Goal: Information Seeking & Learning: Learn about a topic

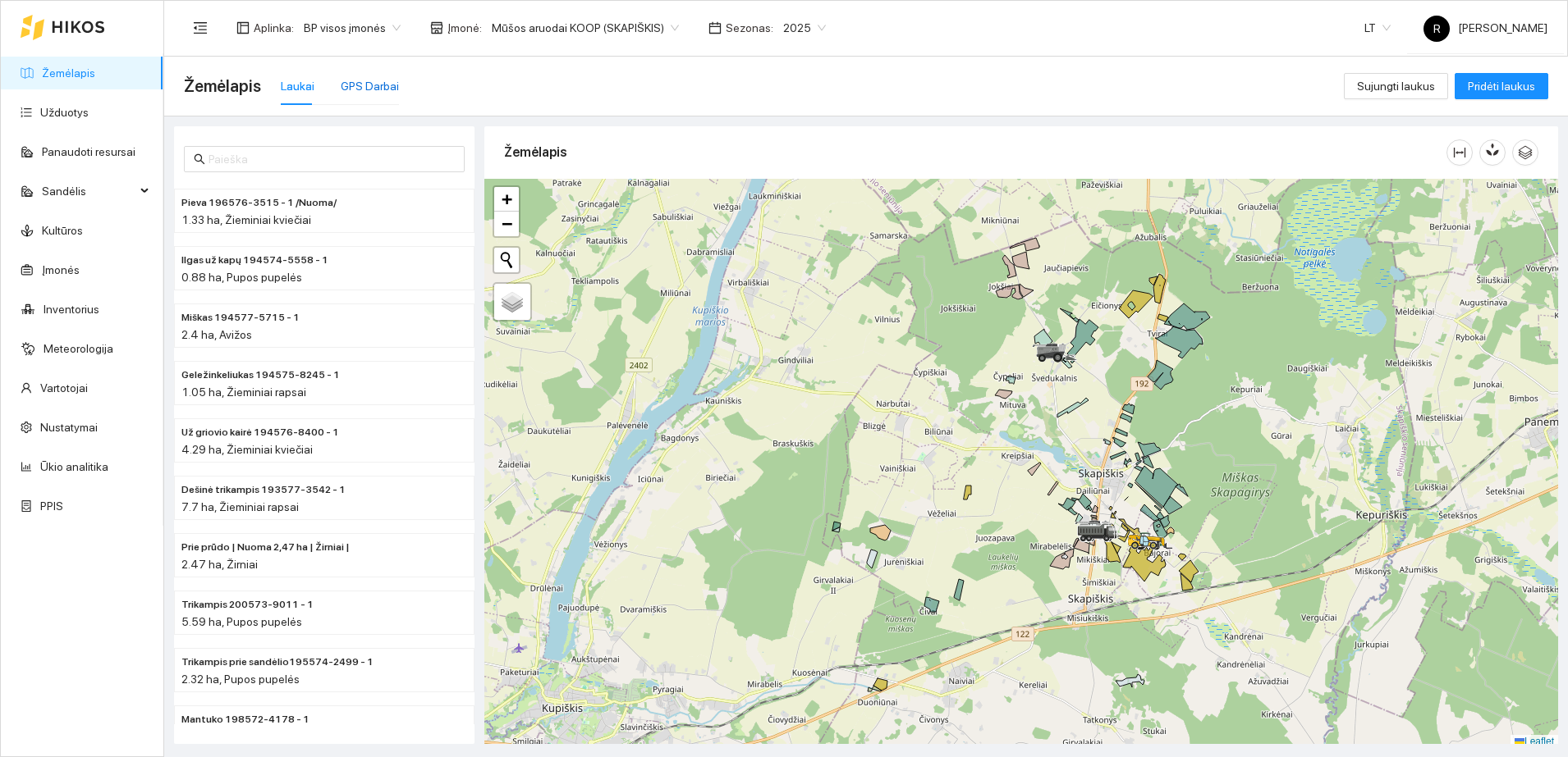
click at [366, 91] on div "GPS Darbai" at bounding box center [370, 85] width 58 height 18
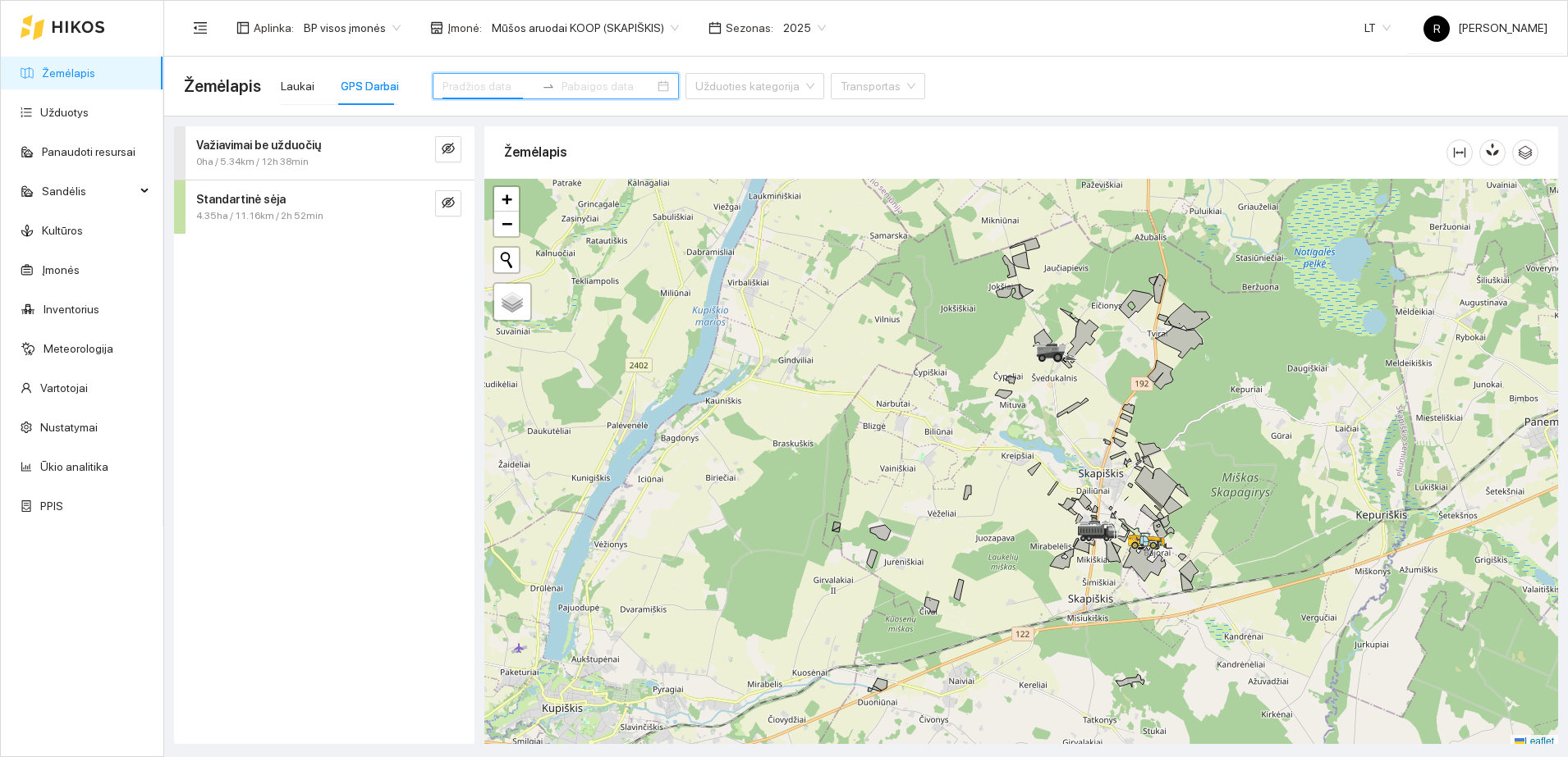
click at [478, 90] on input at bounding box center [489, 85] width 93 height 18
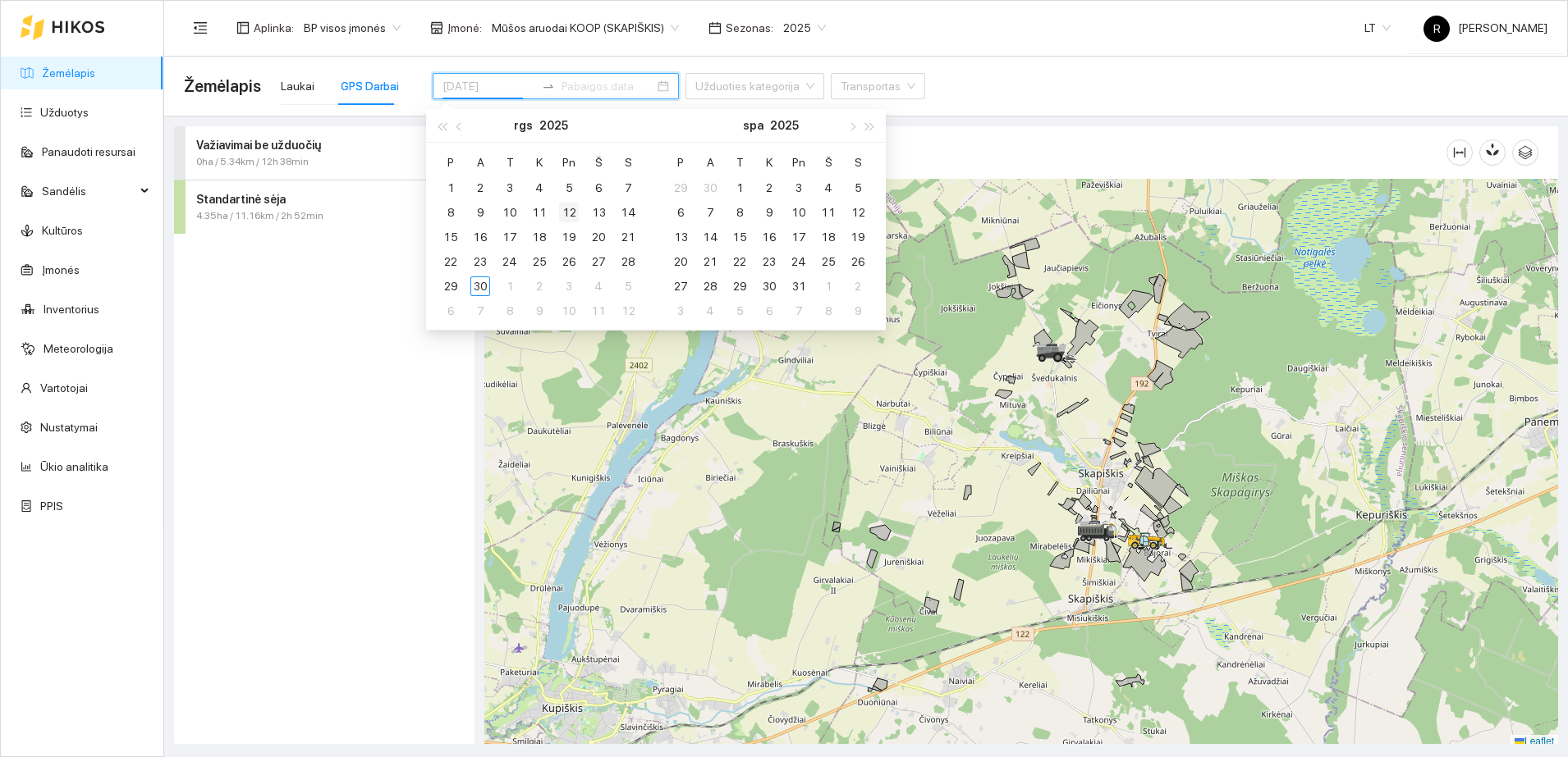
click at [570, 210] on div "12" at bounding box center [569, 212] width 19 height 19
click at [270, 148] on strong "Važiavimai be užduočių" at bounding box center [258, 145] width 124 height 14
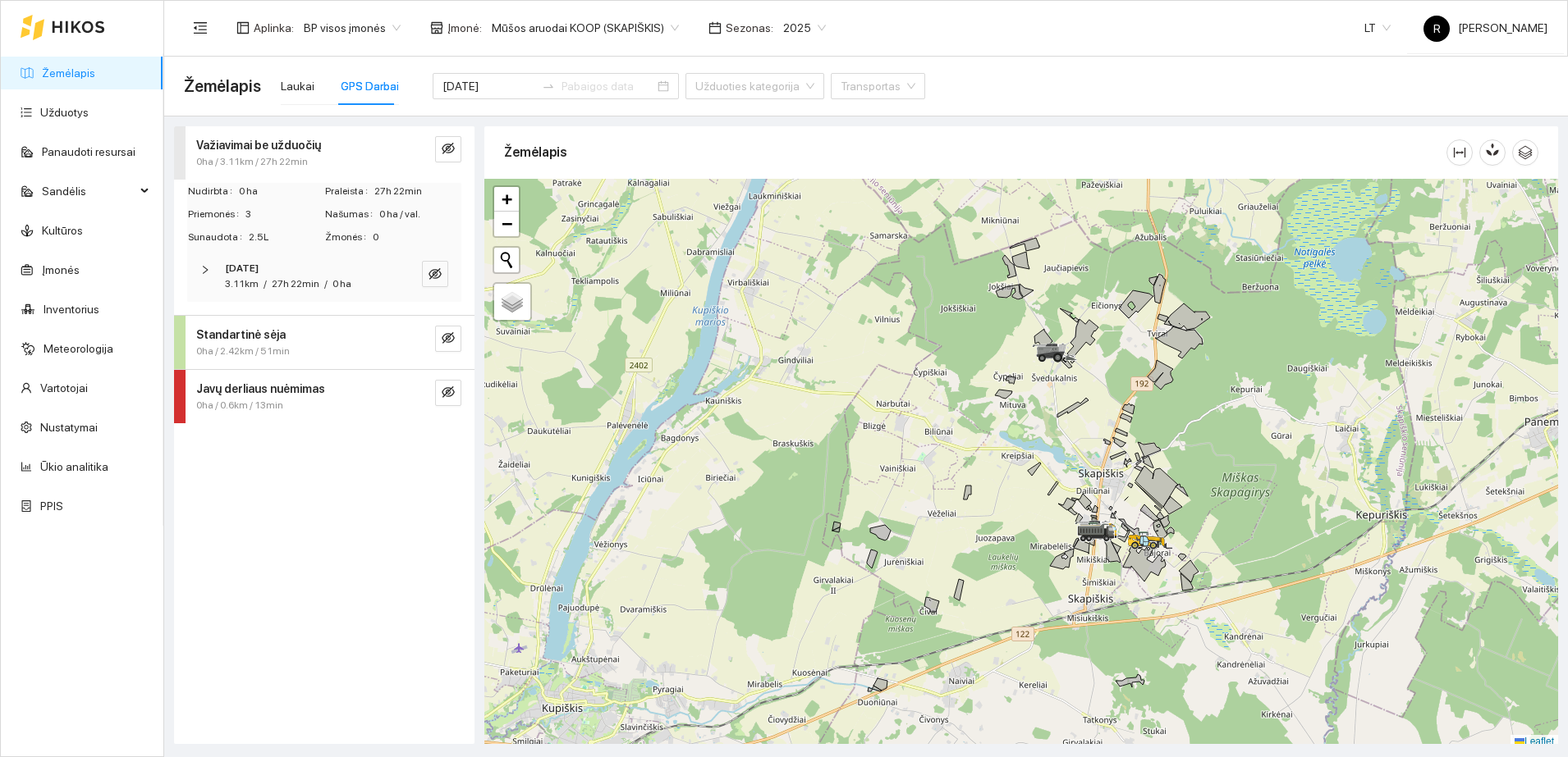
click at [205, 272] on icon "right" at bounding box center [206, 270] width 10 height 10
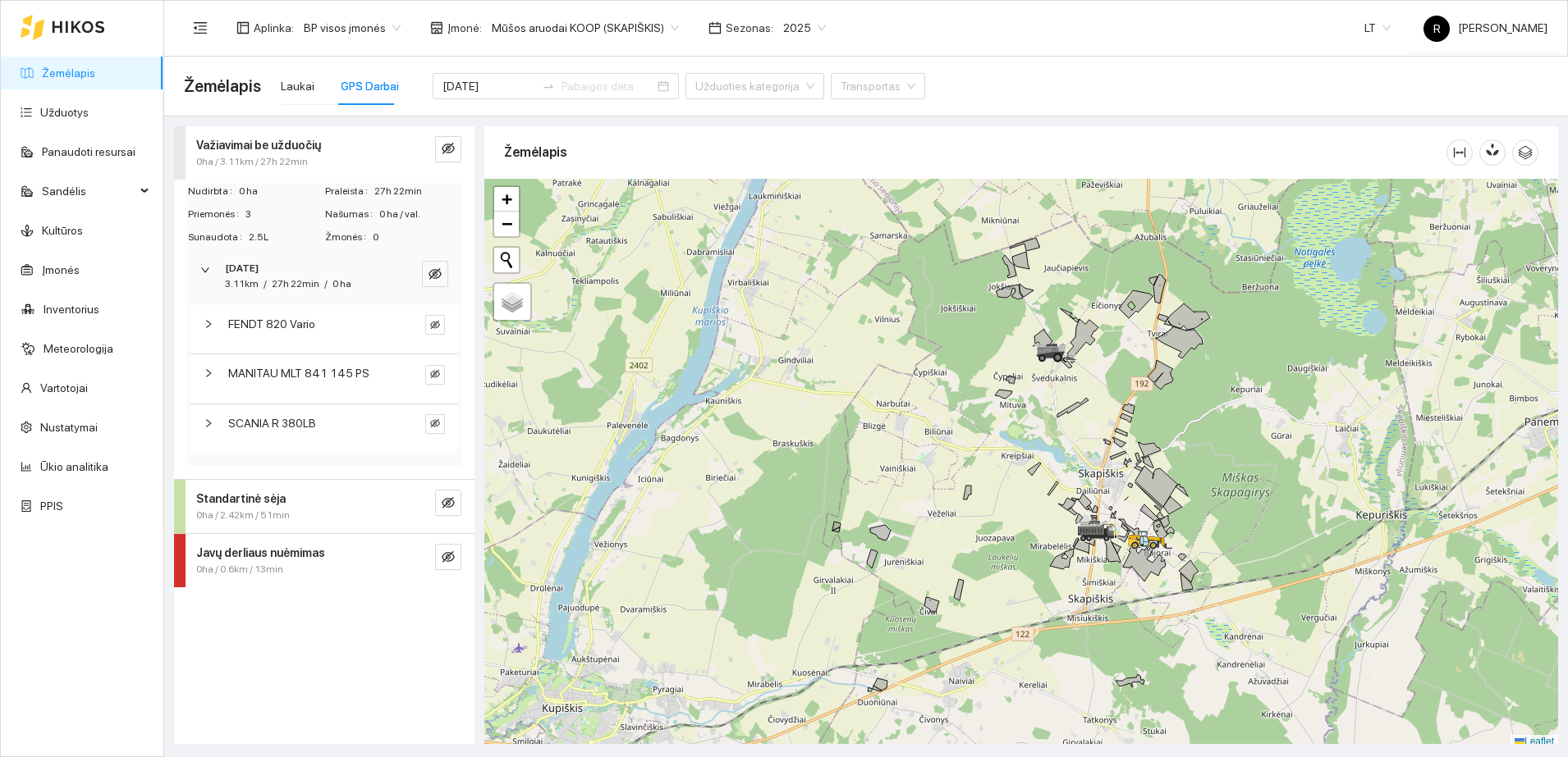
click at [203, 320] on div "FENDT 820 Vario" at bounding box center [324, 329] width 267 height 48
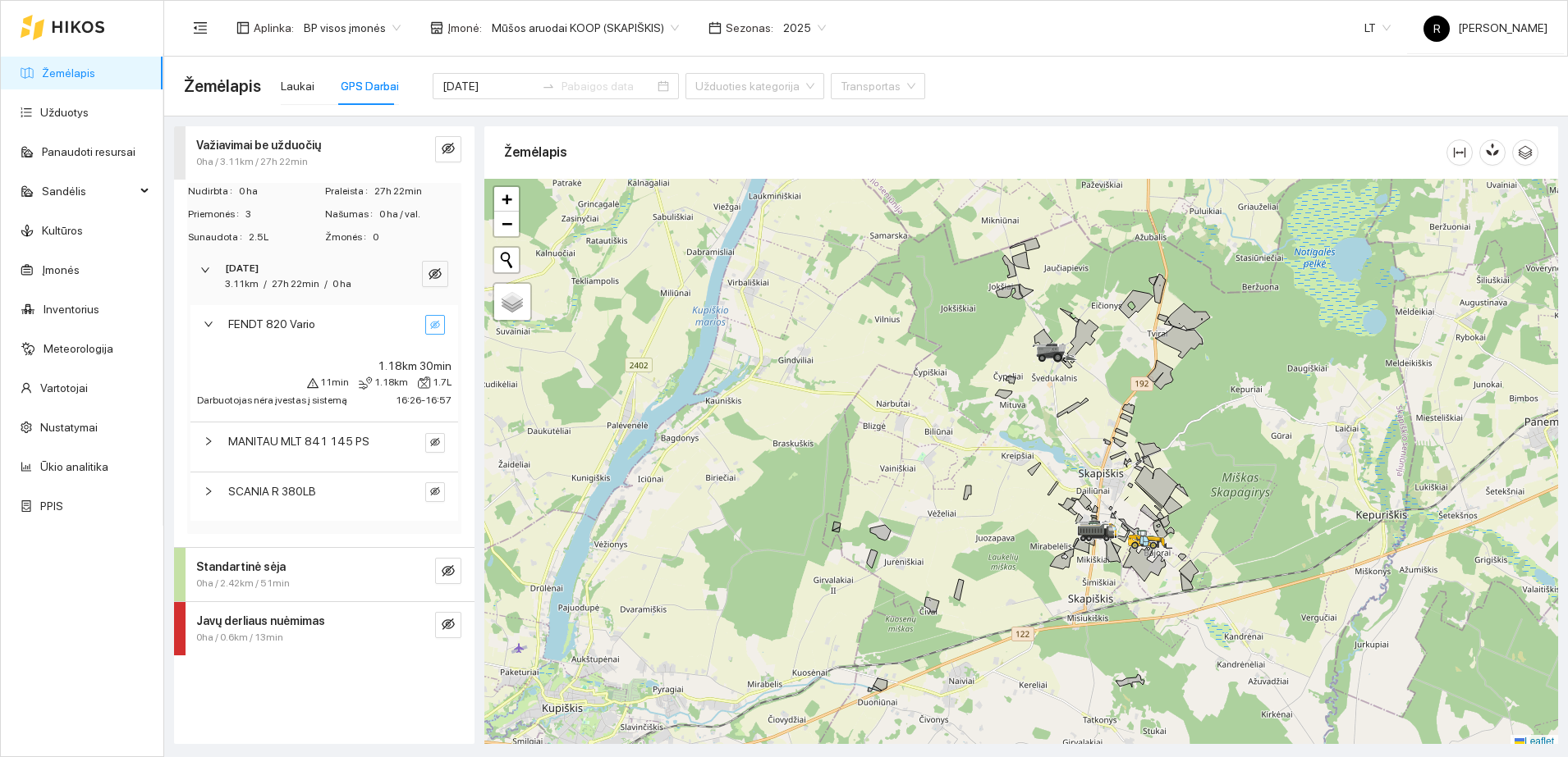
click at [432, 327] on icon "eye-invisible" at bounding box center [435, 325] width 10 height 10
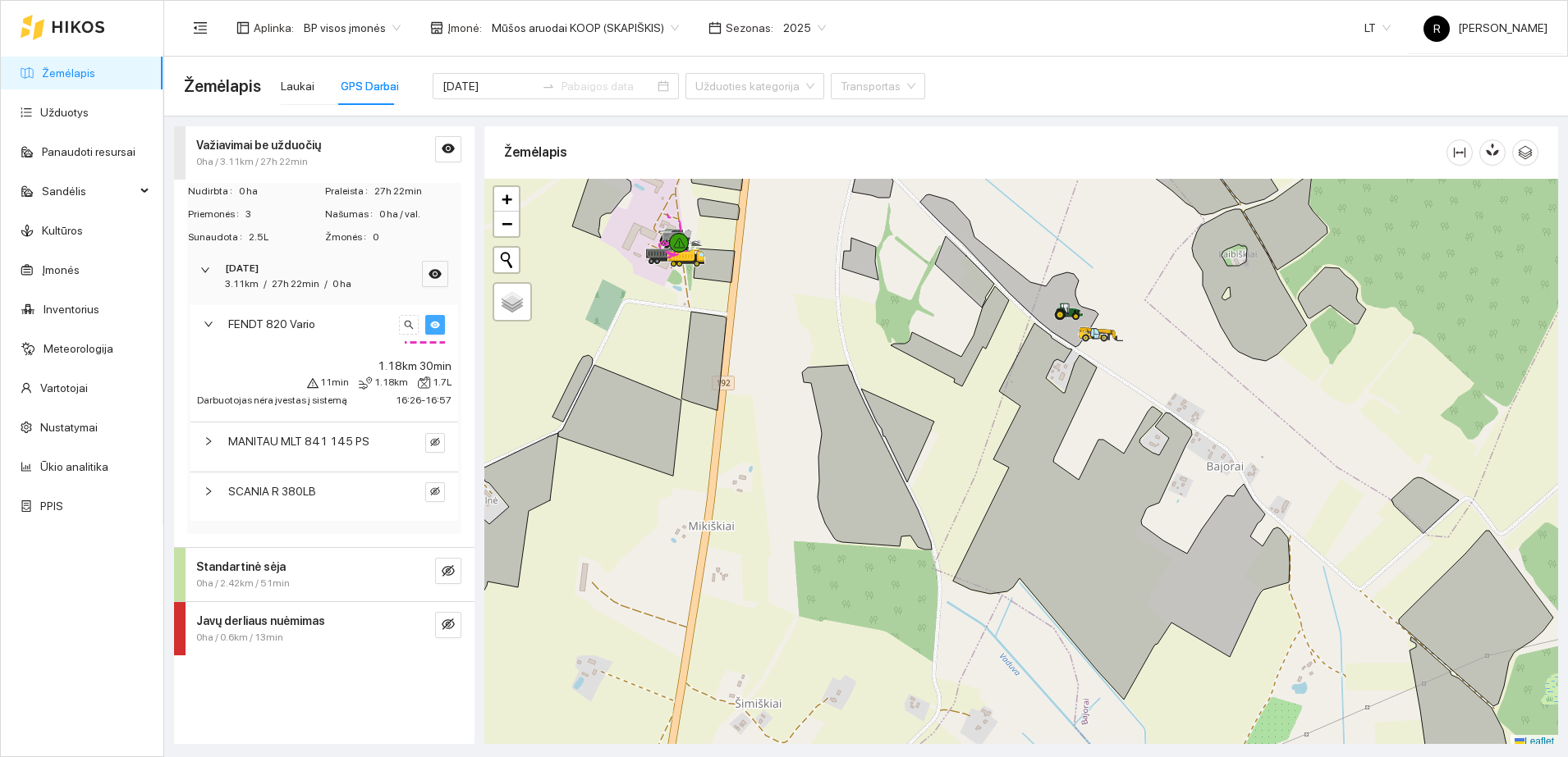
scroll to position [5, 0]
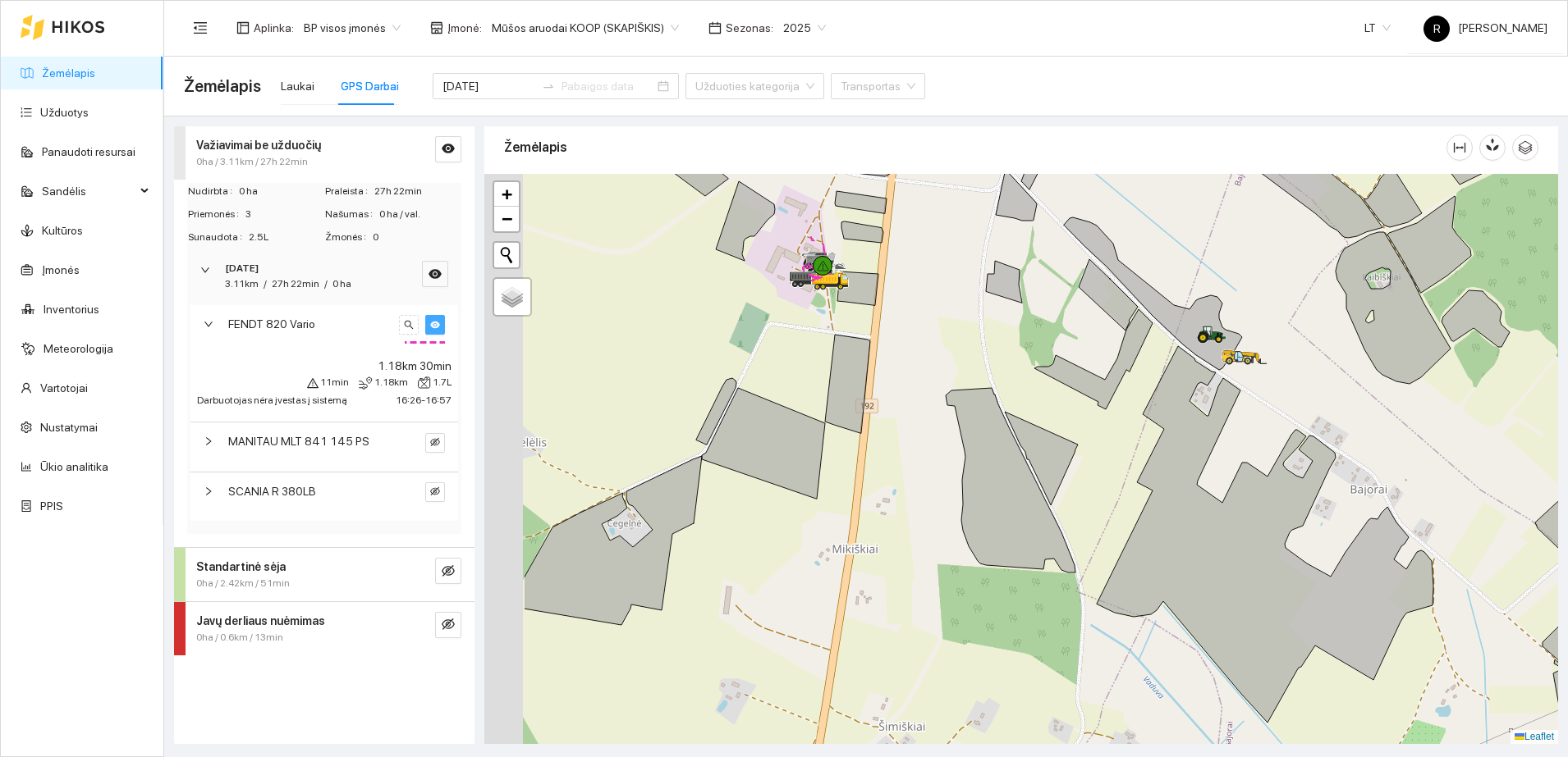
drag, startPoint x: 758, startPoint y: 371, endPoint x: 927, endPoint y: 402, distance: 171.8
click at [927, 402] on div at bounding box center [1021, 459] width 1074 height 570
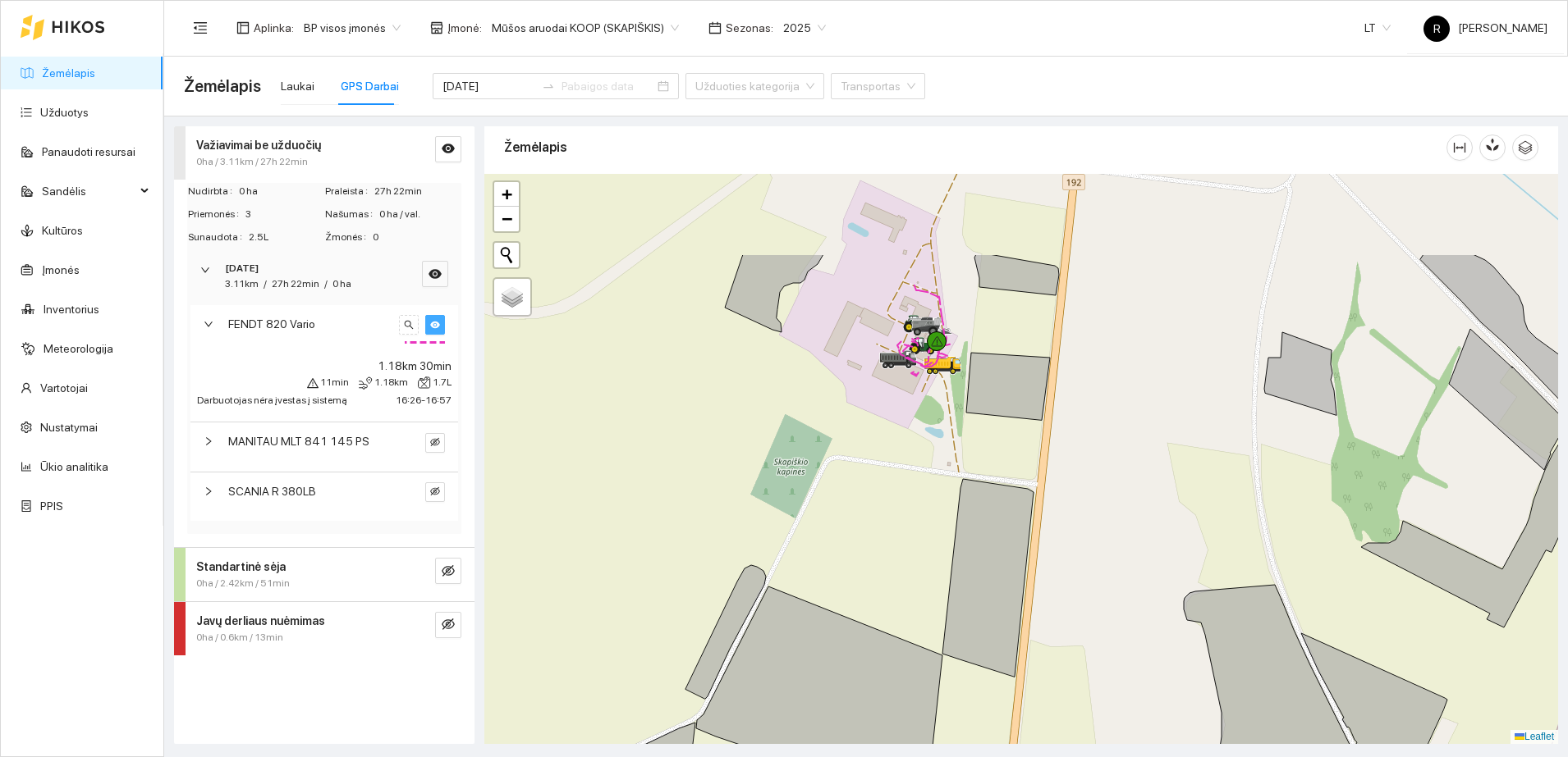
drag, startPoint x: 834, startPoint y: 255, endPoint x: 809, endPoint y: 394, distance: 141.2
click at [809, 394] on div at bounding box center [1021, 459] width 1074 height 570
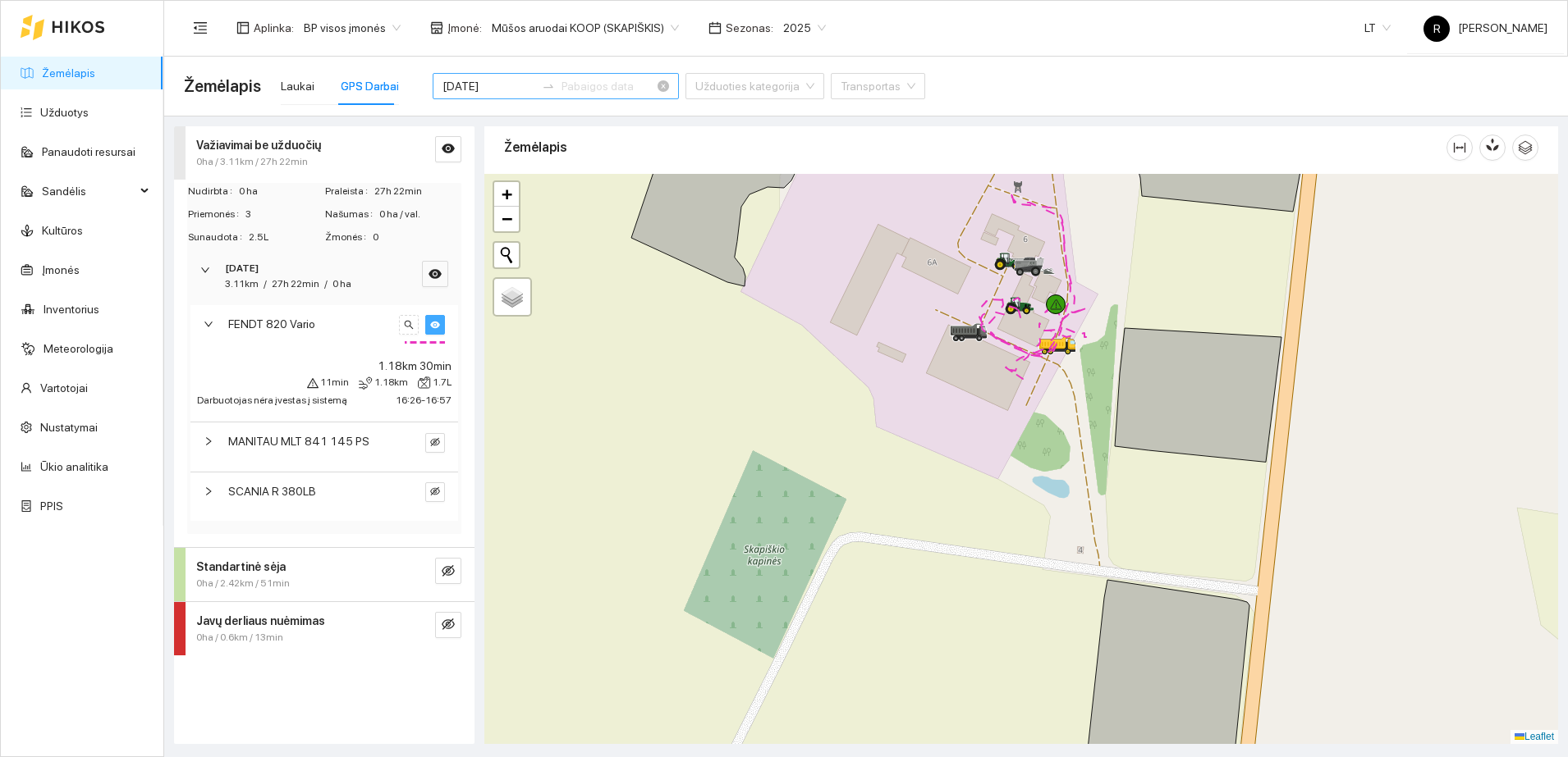
click at [485, 84] on input "[DATE]" at bounding box center [489, 85] width 93 height 18
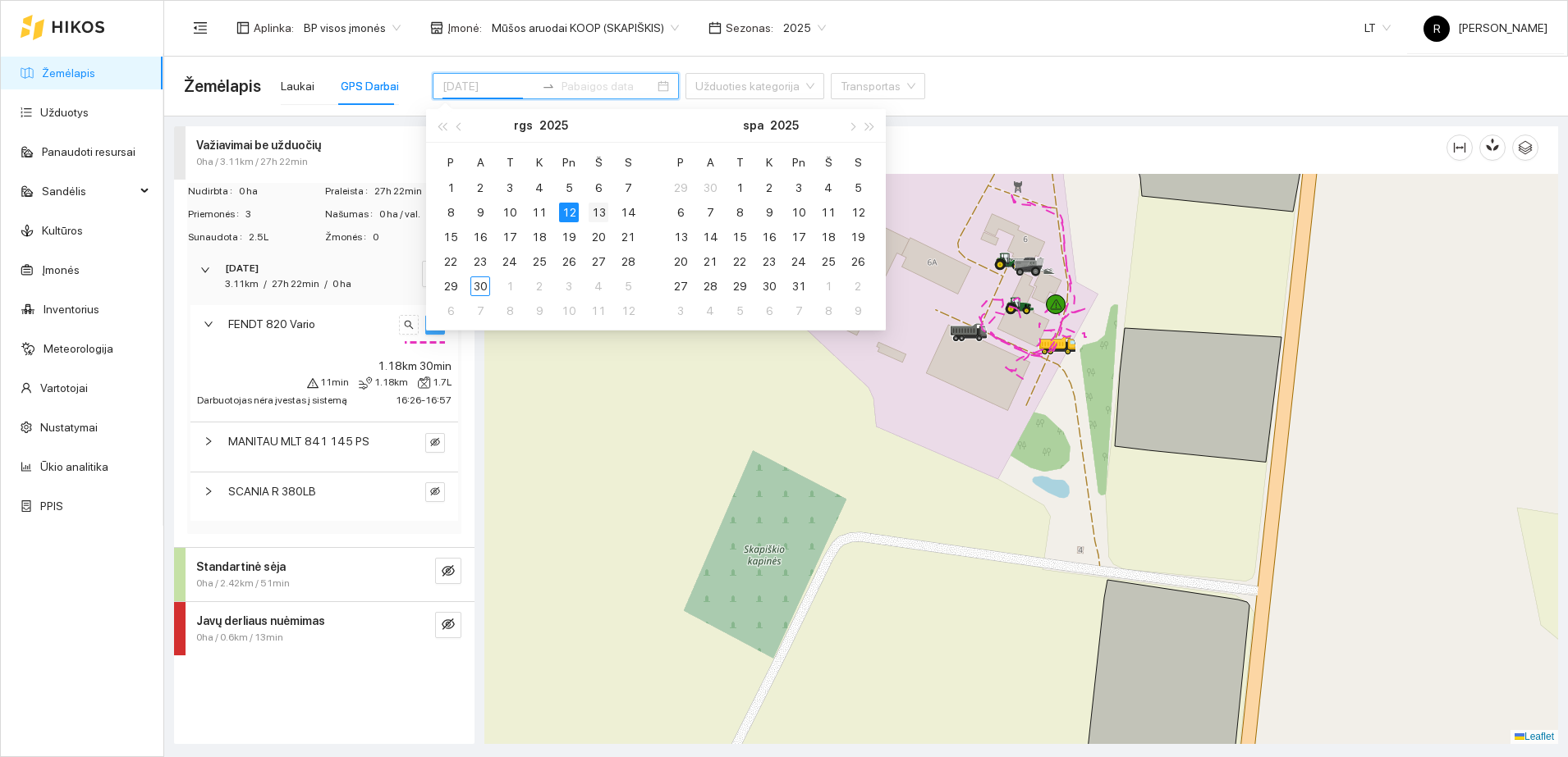
type input "[DATE]"
click at [602, 211] on div "13" at bounding box center [597, 212] width 19 height 19
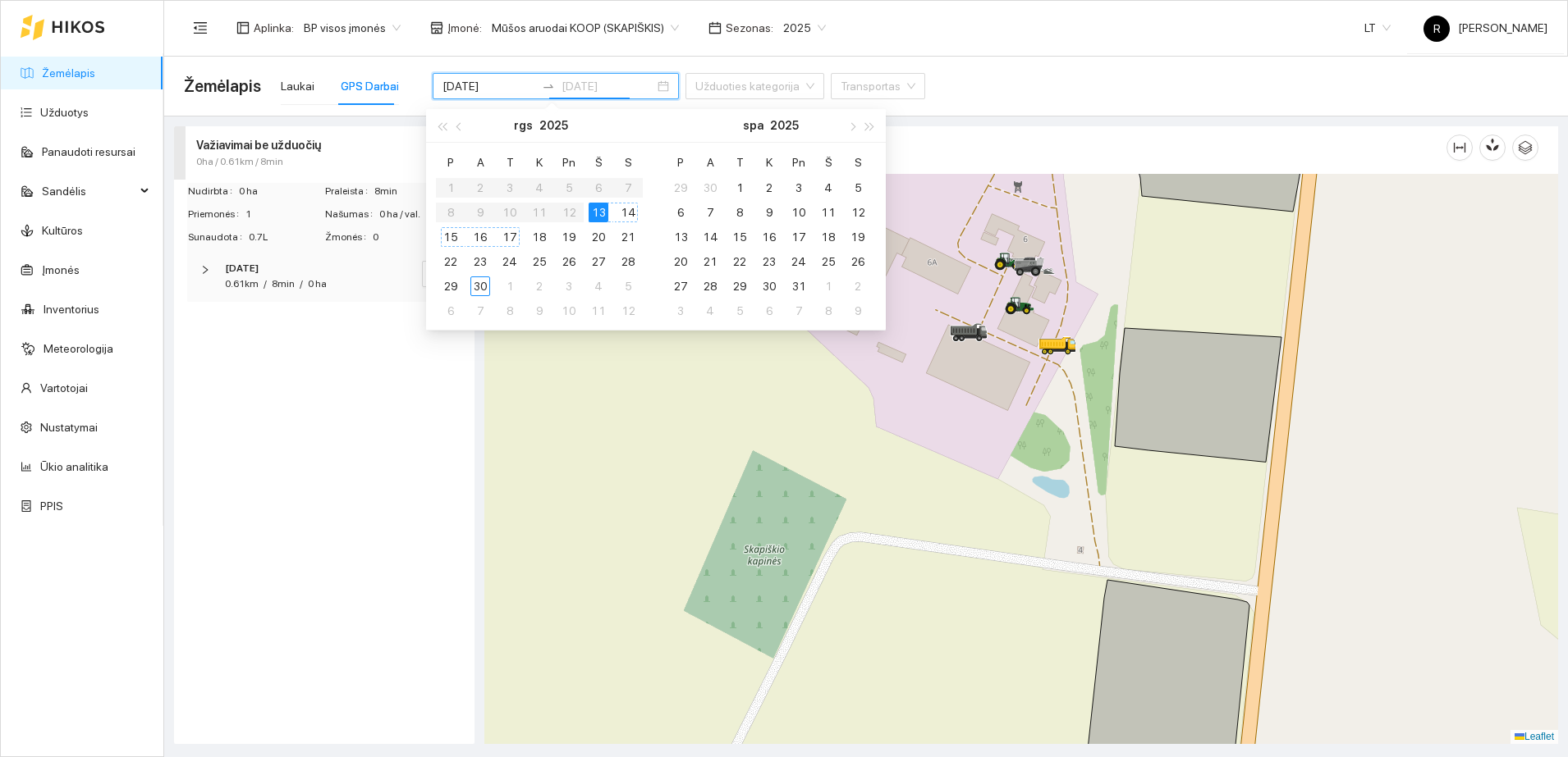
type input "[DATE]"
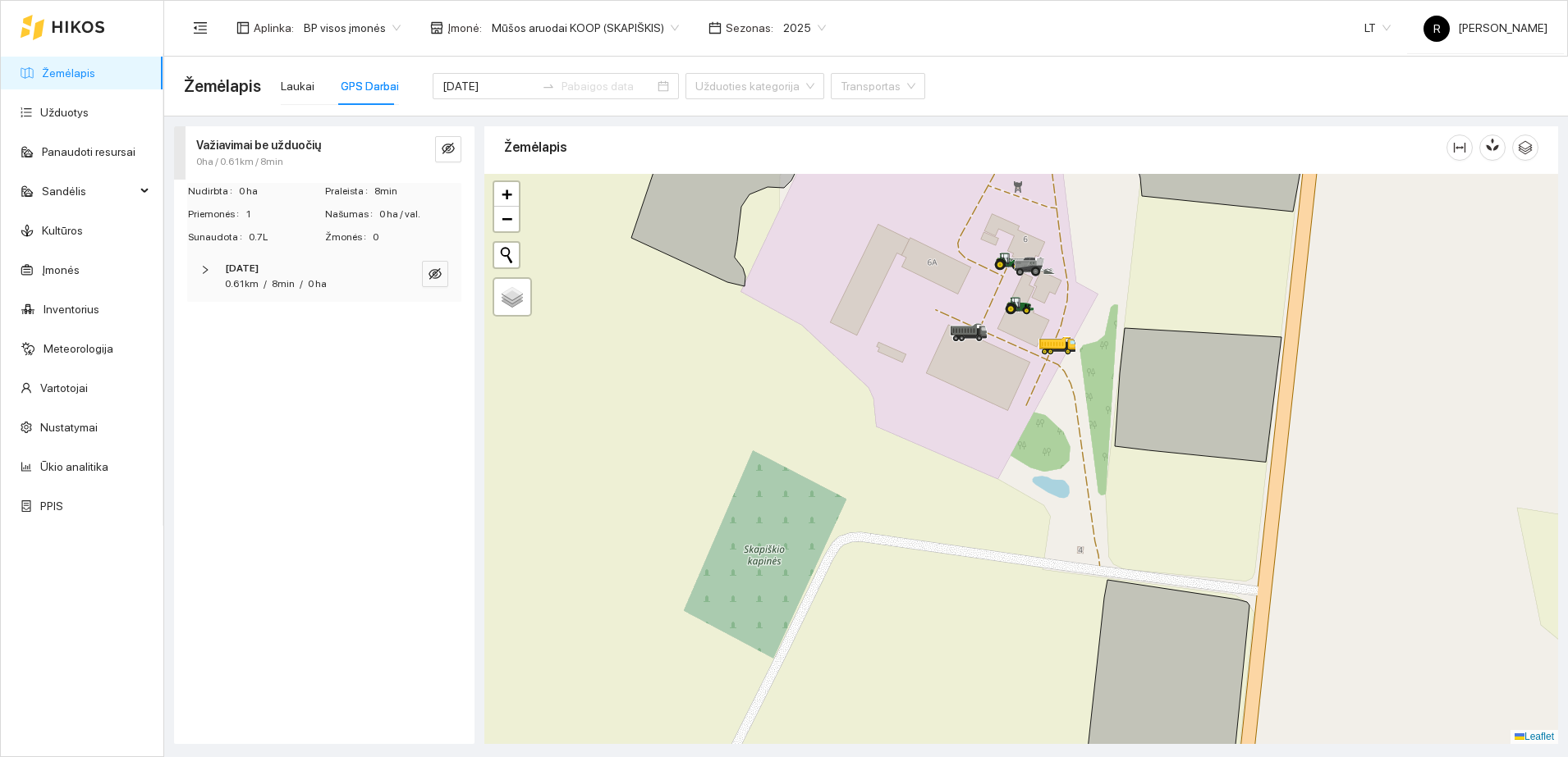
click at [347, 372] on div "Važiavimai be užduočių 0ha / 0.61km / 8min Nudirbta 0 ha Praleista 8min Priemon…" at bounding box center [324, 435] width 300 height 617
click at [495, 83] on input "[DATE]" at bounding box center [489, 85] width 93 height 18
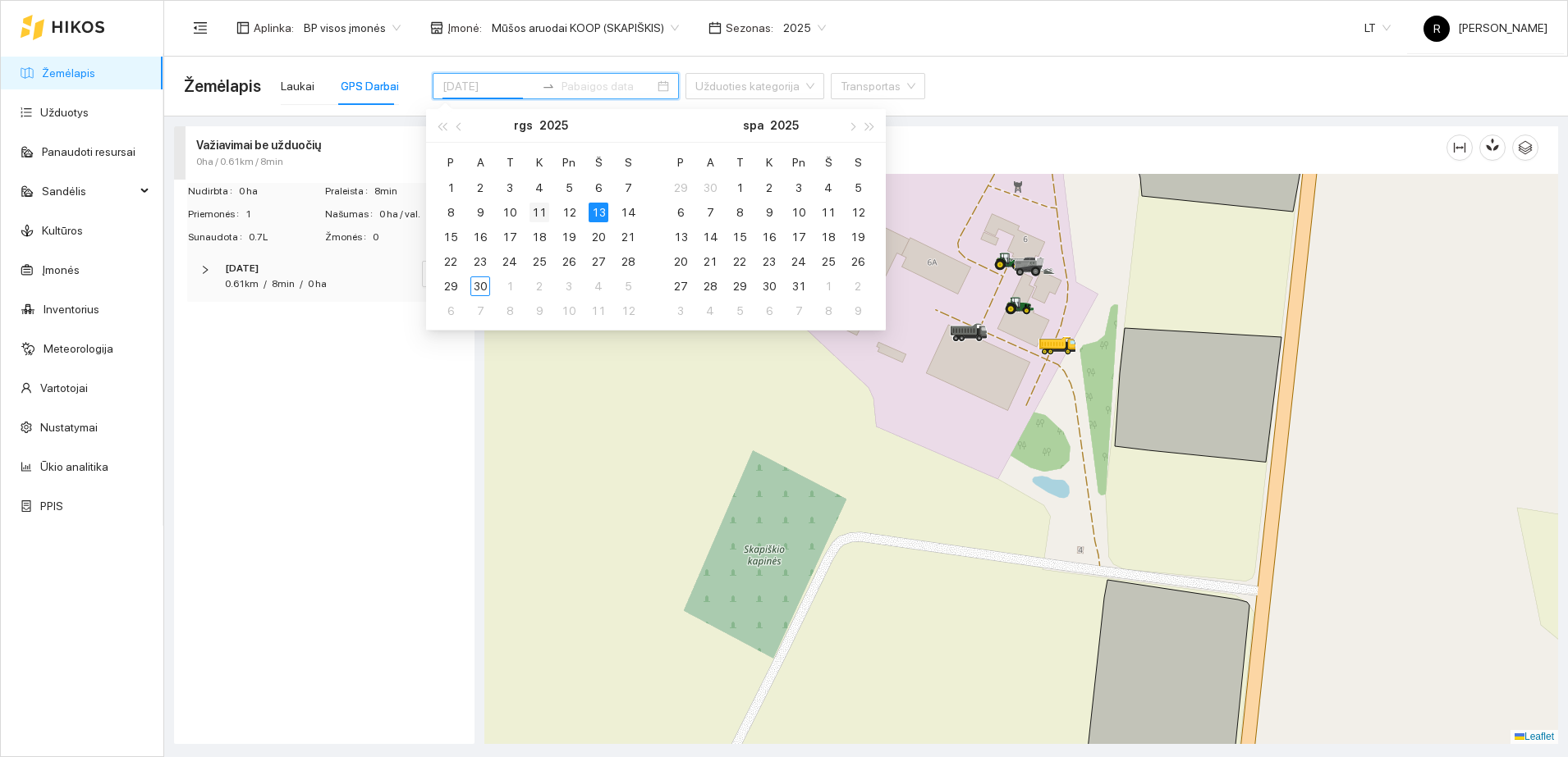
click at [534, 211] on div "11" at bounding box center [539, 212] width 19 height 19
click at [338, 287] on div "0.61km / 8min / 0 ha" at bounding box center [301, 284] width 153 height 15
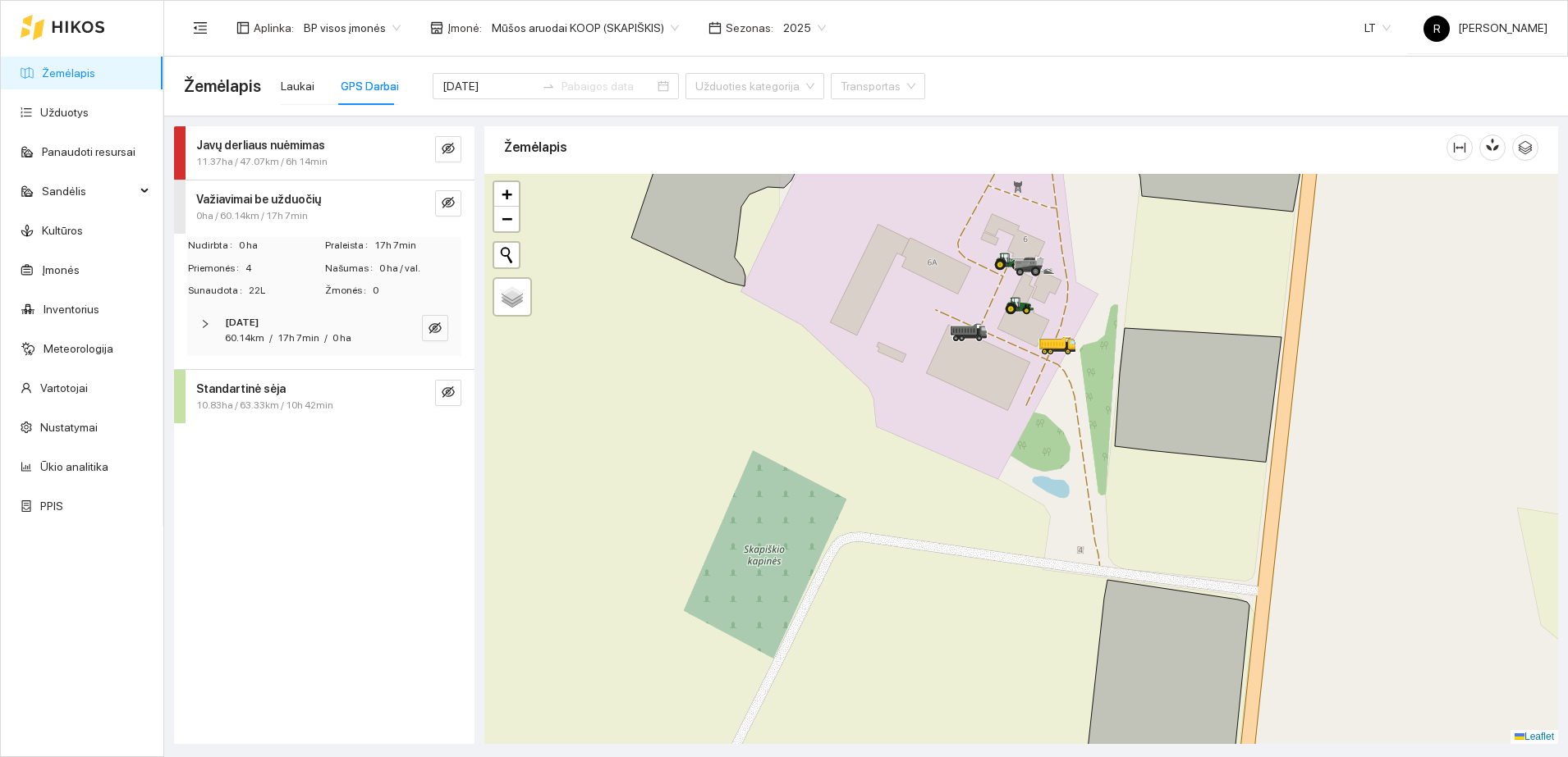
click at [270, 391] on strong "Standartinė sėja" at bounding box center [241, 389] width 90 height 14
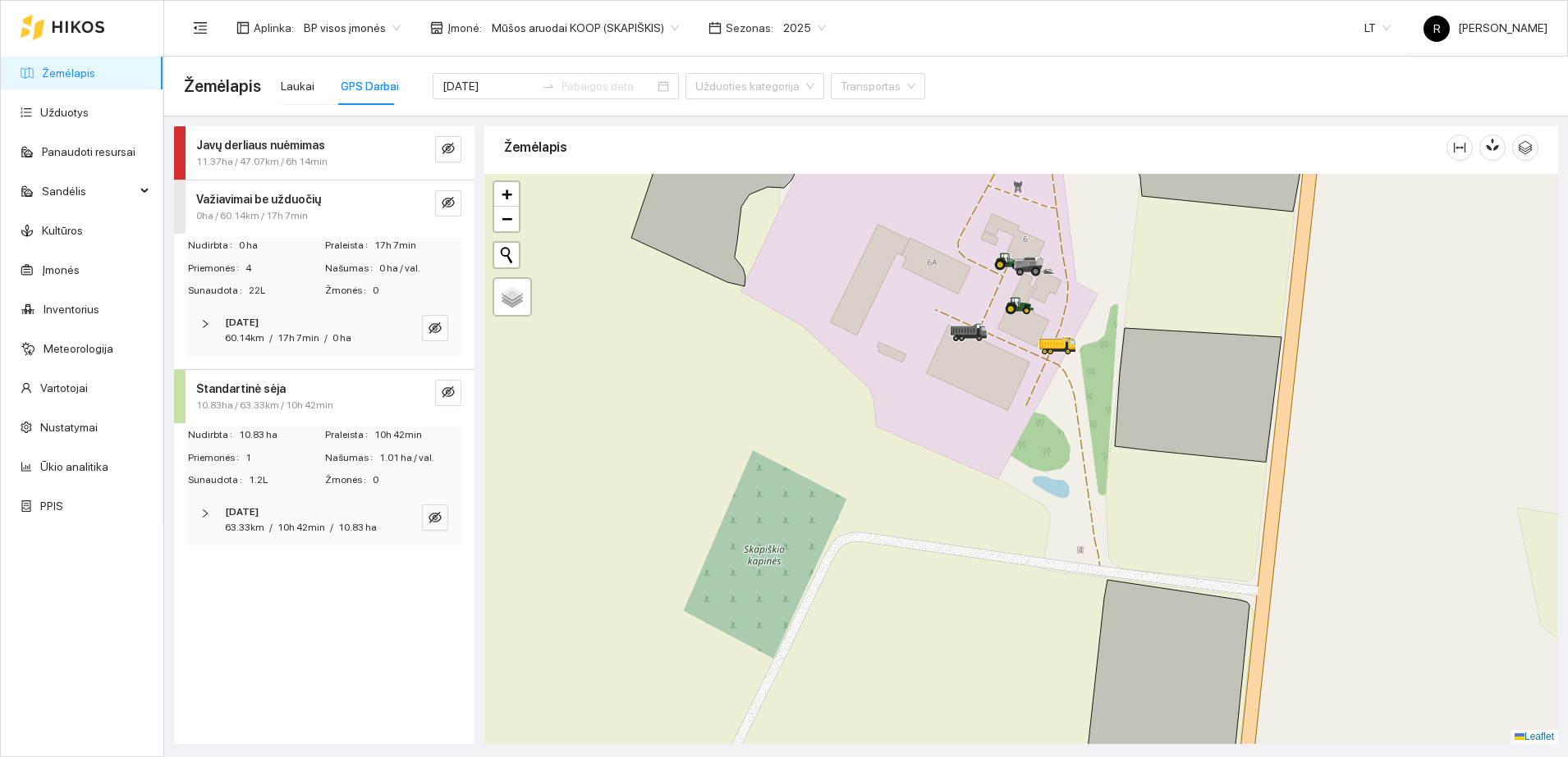
click at [201, 509] on icon "right" at bounding box center [206, 513] width 10 height 10
click at [203, 562] on div "VALTRA.S 394 Sėjamoji VADERSTAD RAPID A 600 C" at bounding box center [324, 575] width 267 height 53
click at [427, 565] on button "button" at bounding box center [434, 568] width 19 height 19
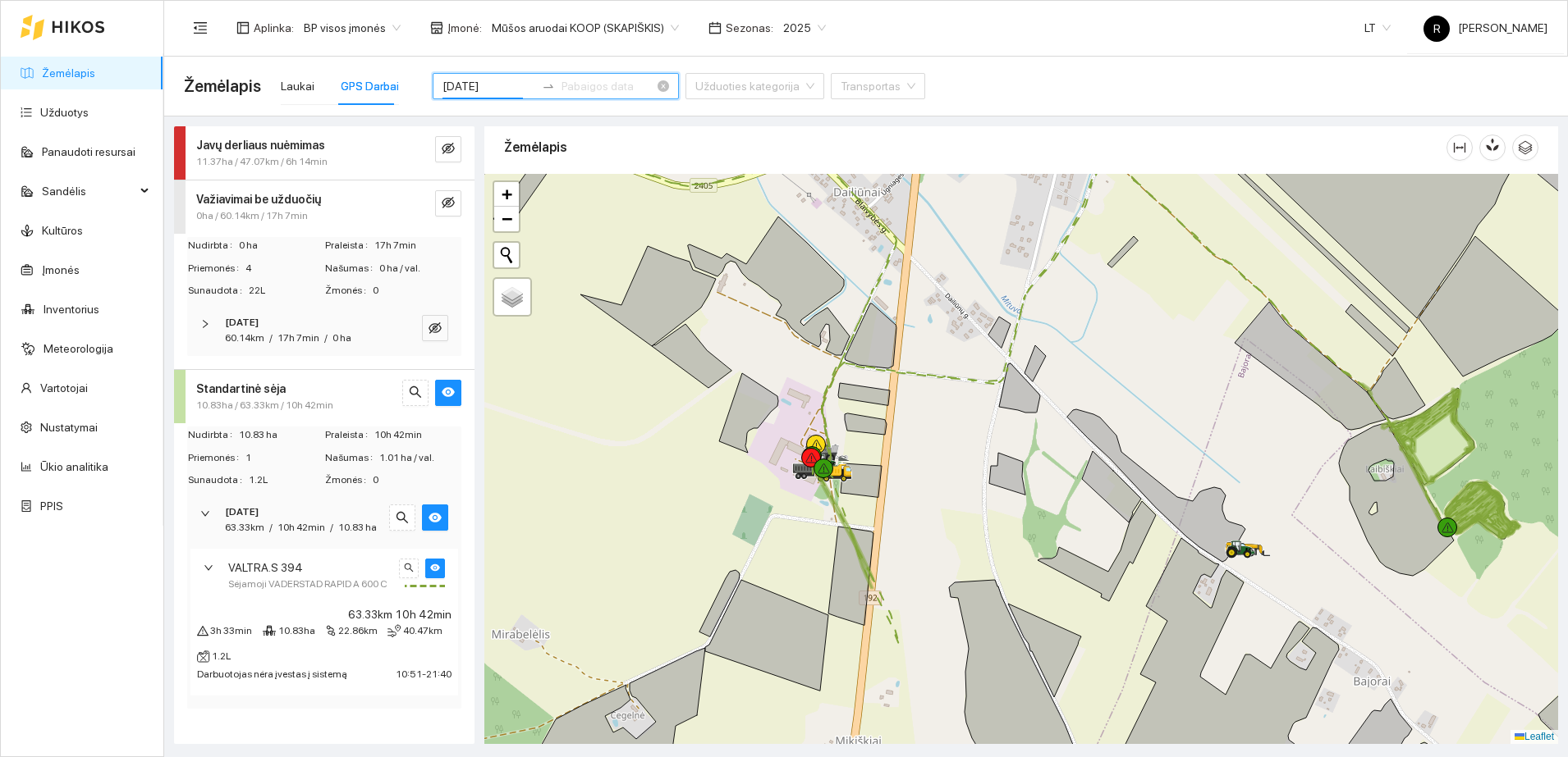
click at [485, 78] on input "[DATE]" at bounding box center [489, 85] width 93 height 18
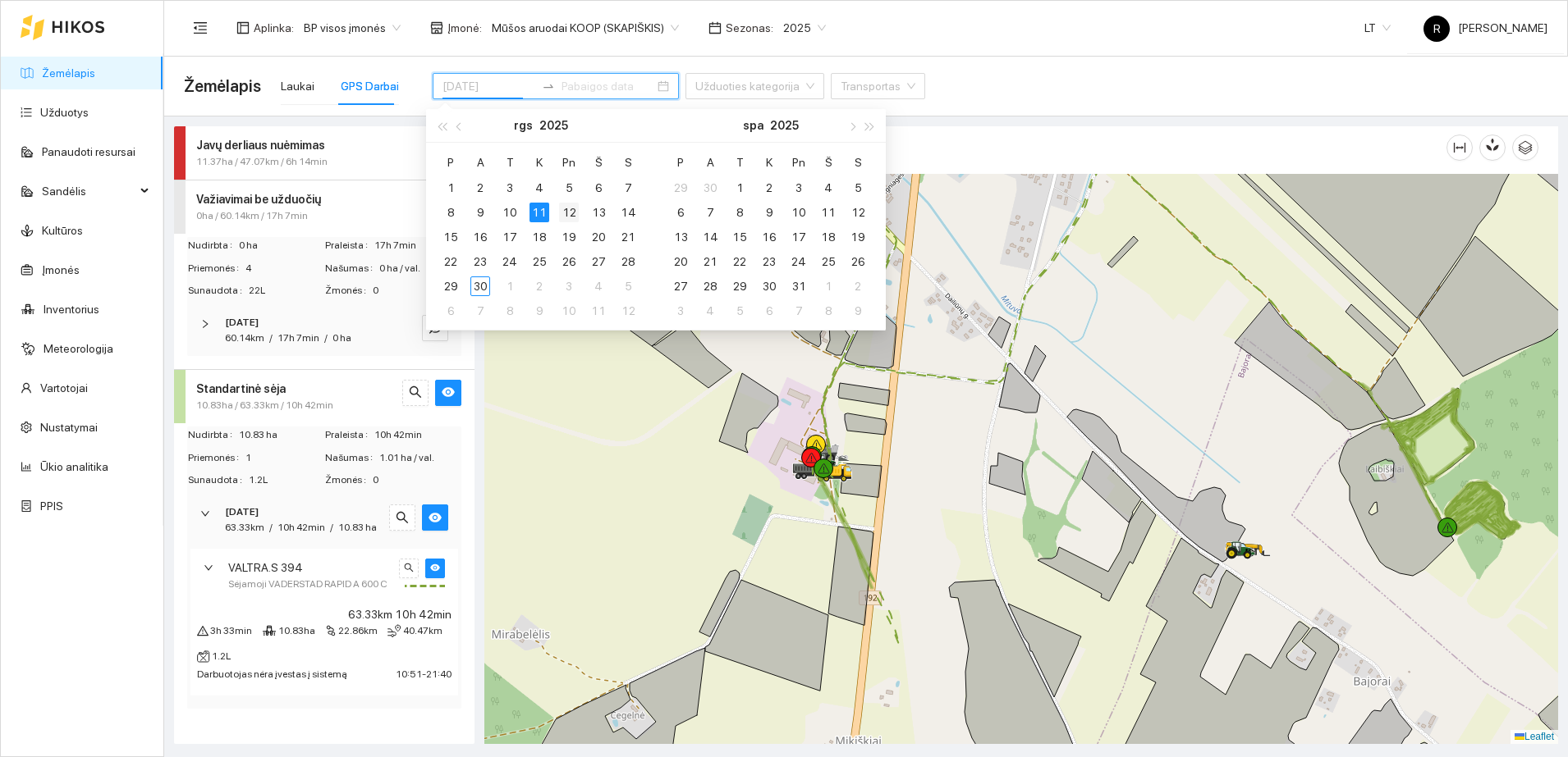
type input "[DATE]"
click at [575, 213] on div "12" at bounding box center [569, 212] width 19 height 19
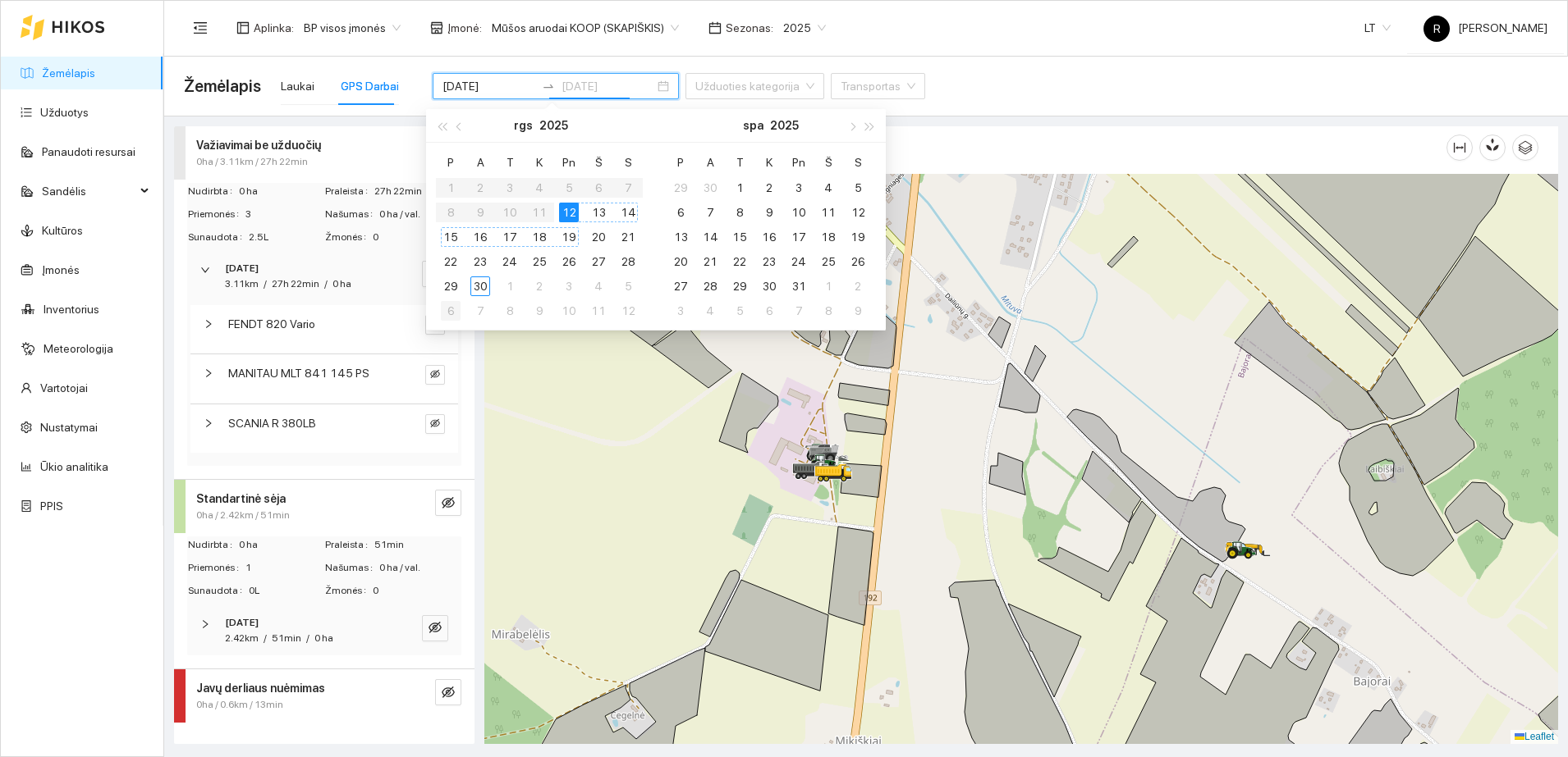
type input "[DATE]"
click at [210, 328] on icon "right" at bounding box center [209, 324] width 10 height 10
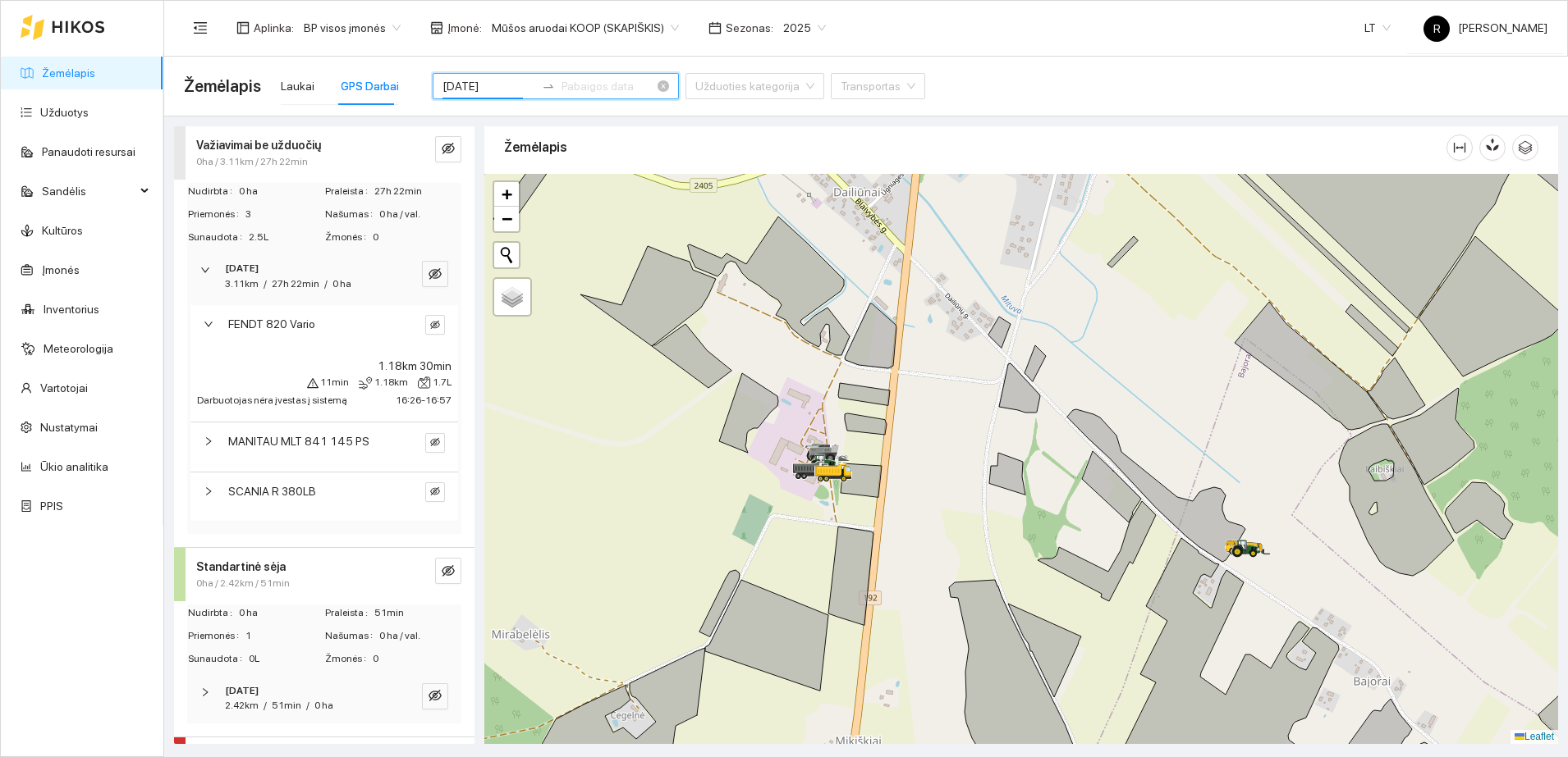
click at [496, 91] on input "[DATE]" at bounding box center [489, 85] width 93 height 18
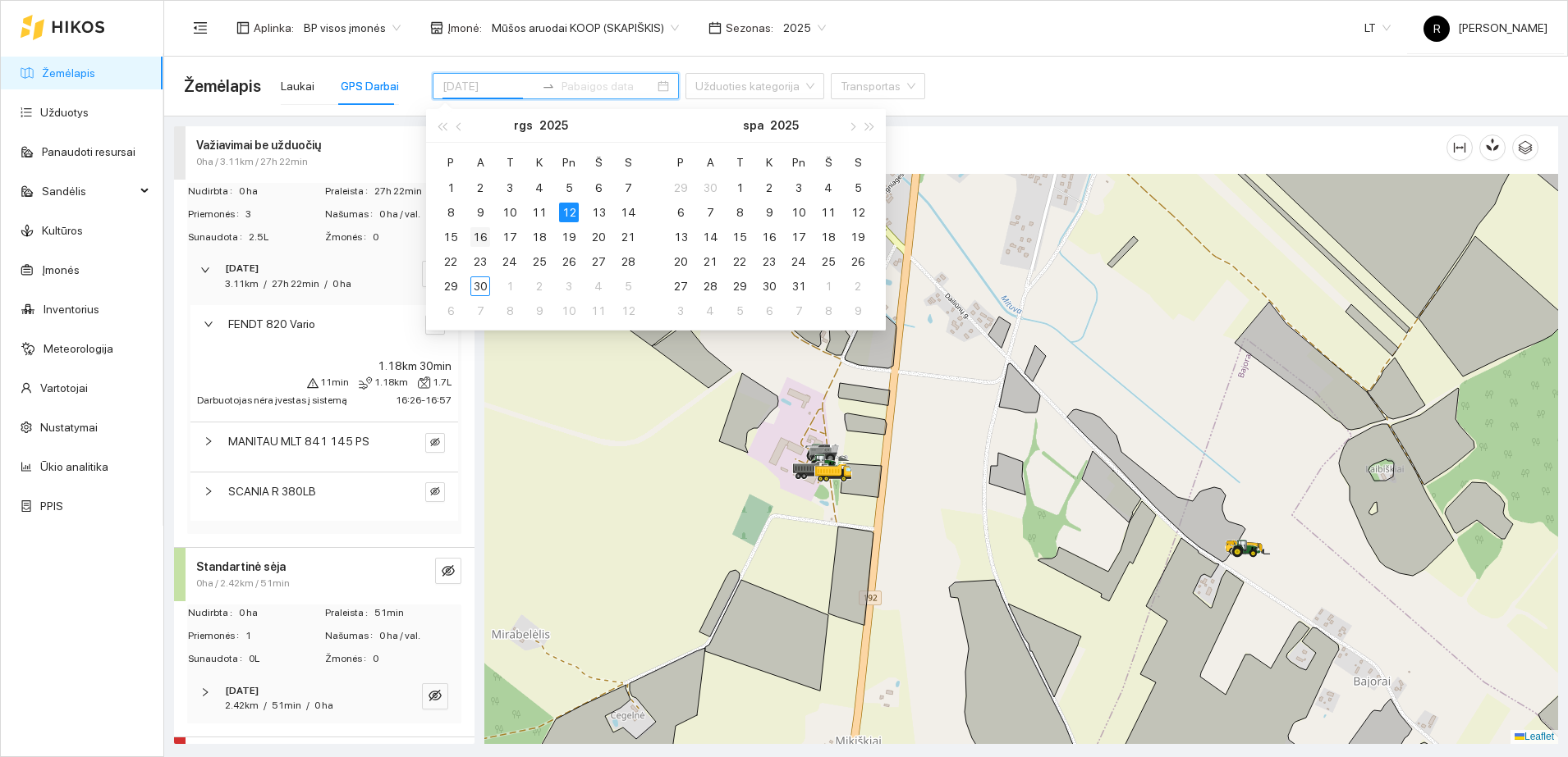
click at [483, 235] on div "16" at bounding box center [480, 237] width 19 height 19
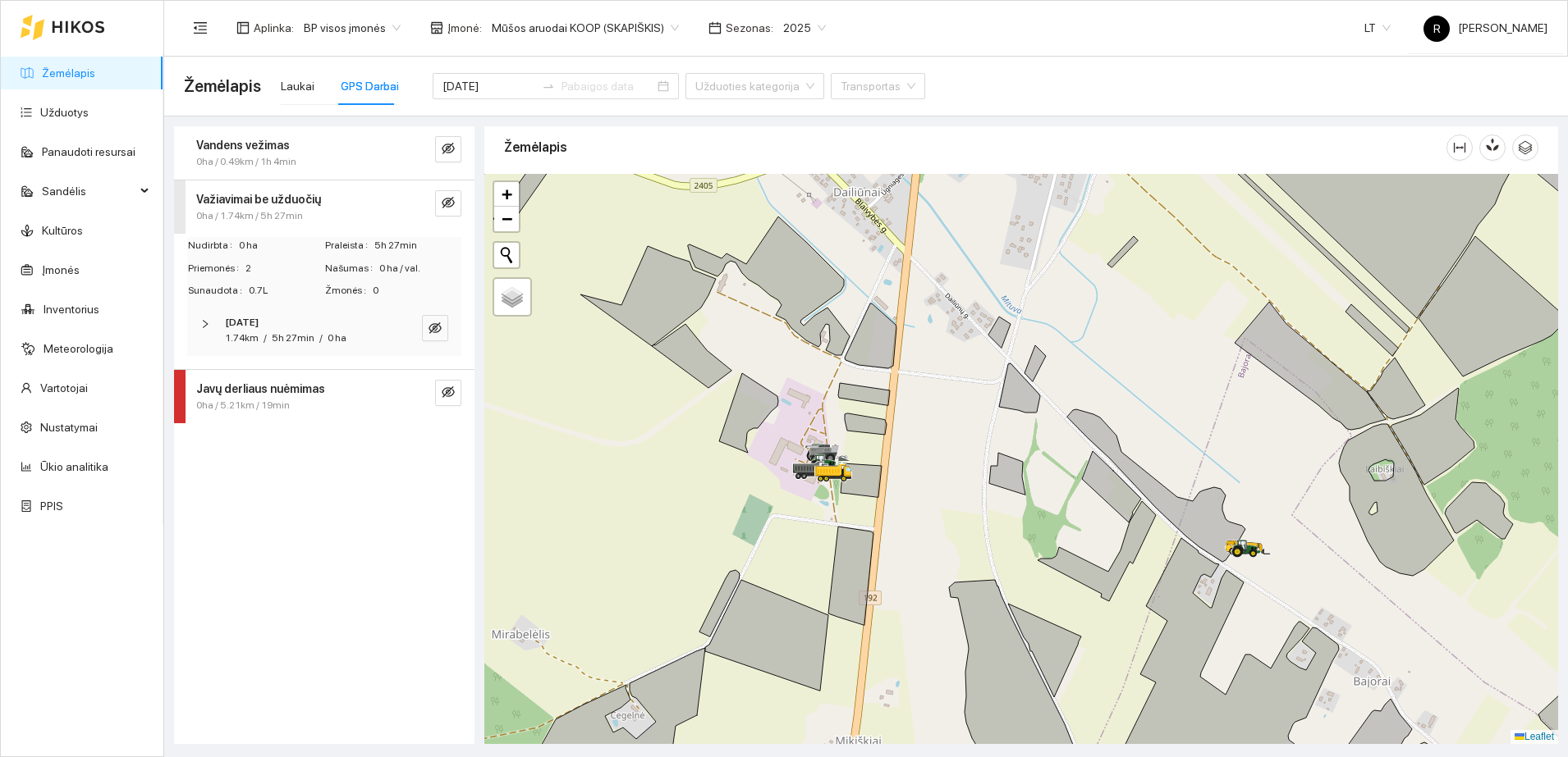
click at [261, 389] on strong "Javų derliaus nuėmimas" at bounding box center [261, 389] width 129 height 14
click at [201, 513] on icon "right" at bounding box center [206, 513] width 10 height 10
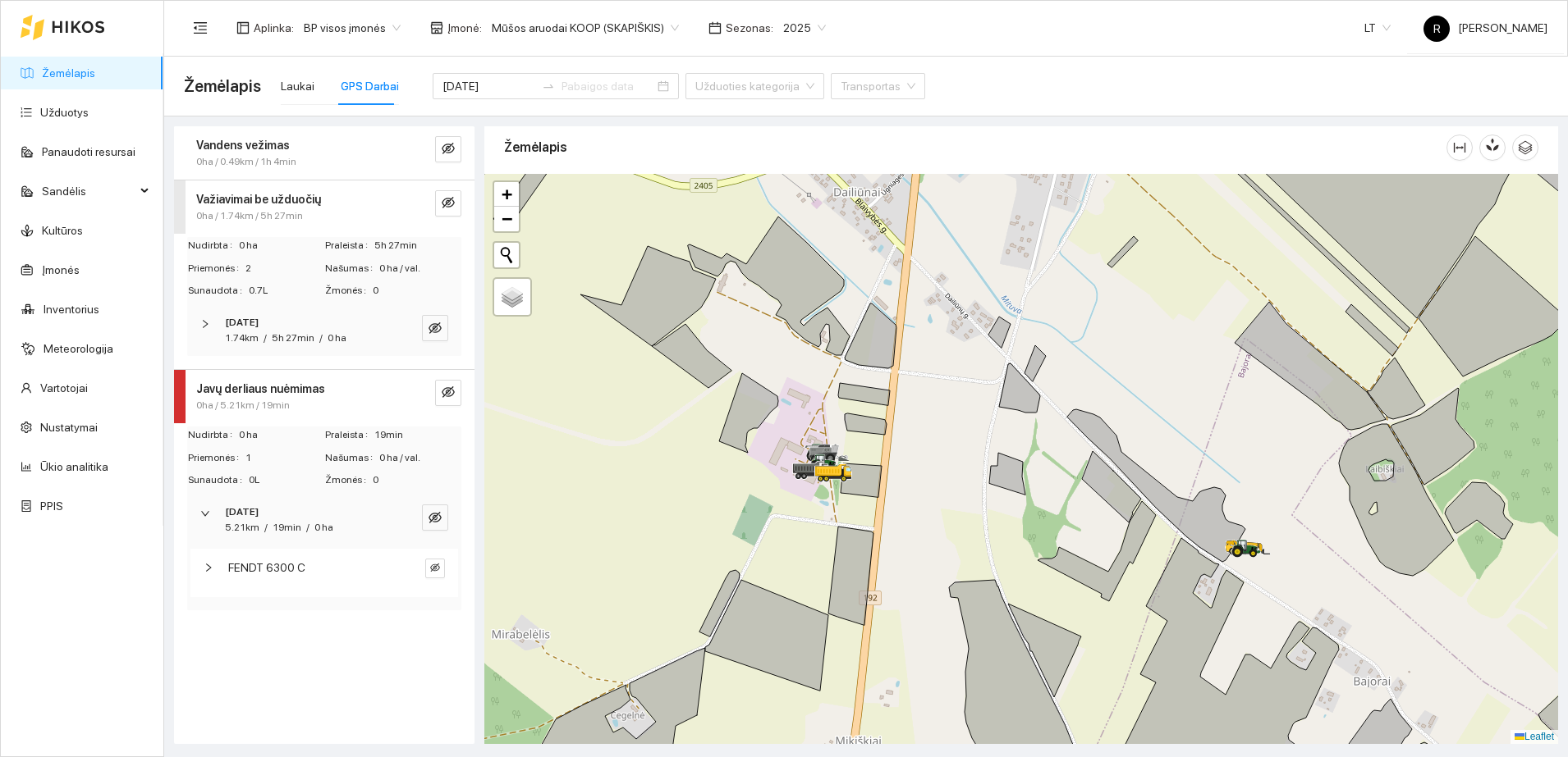
click at [316, 613] on div "Nudirbta 0 ha Praleista 19min Priemonės 1 Našumas 0 ha / val. Sunaudota 0L Žmon…" at bounding box center [324, 524] width 300 height 201
click at [214, 570] on div at bounding box center [213, 568] width 19 height 18
click at [430, 565] on icon "eye-invisible" at bounding box center [435, 568] width 10 height 10
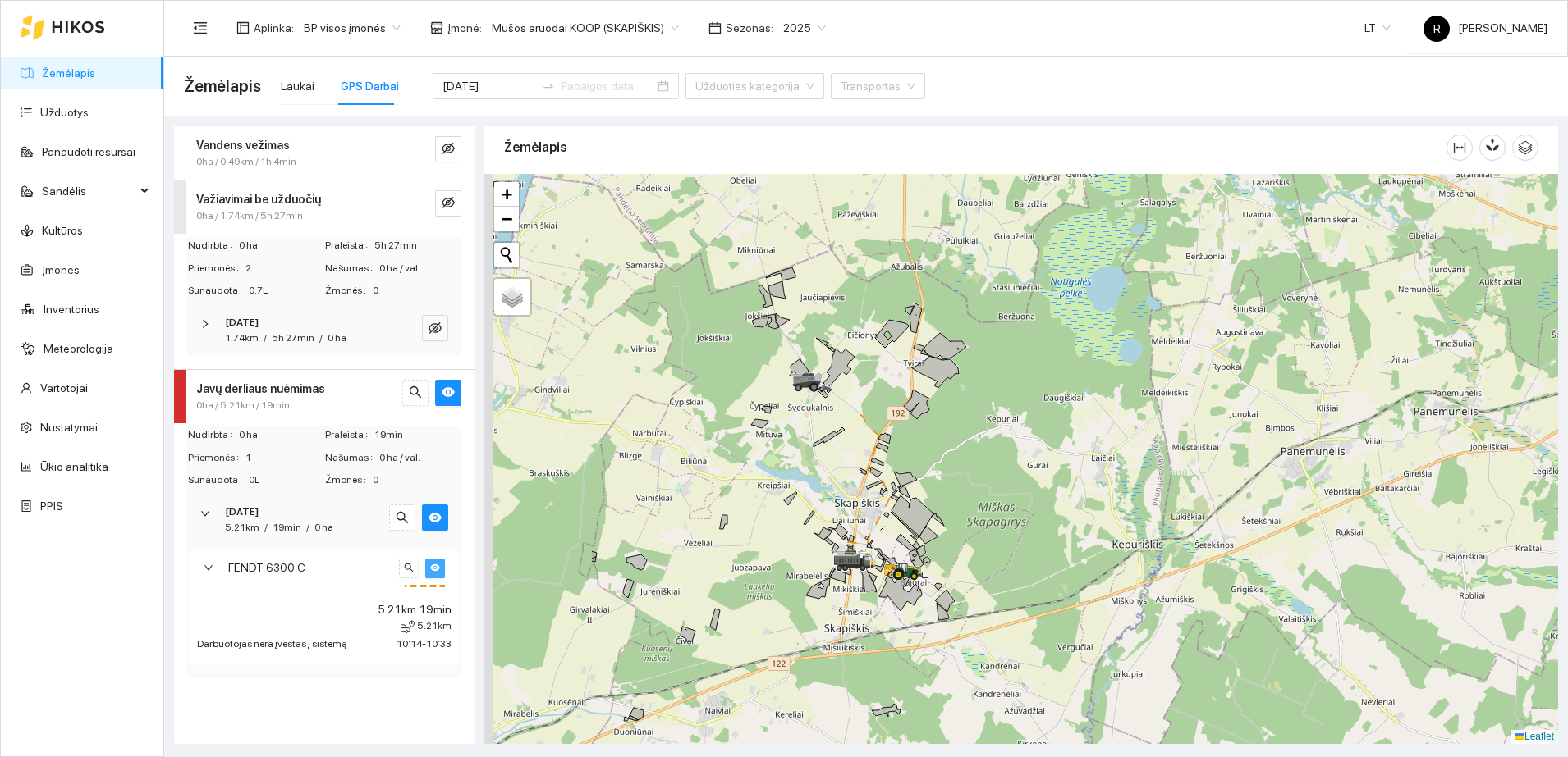
drag, startPoint x: 587, startPoint y: 354, endPoint x: 806, endPoint y: 436, distance: 233.8
click at [806, 436] on div at bounding box center [1021, 459] width 1074 height 570
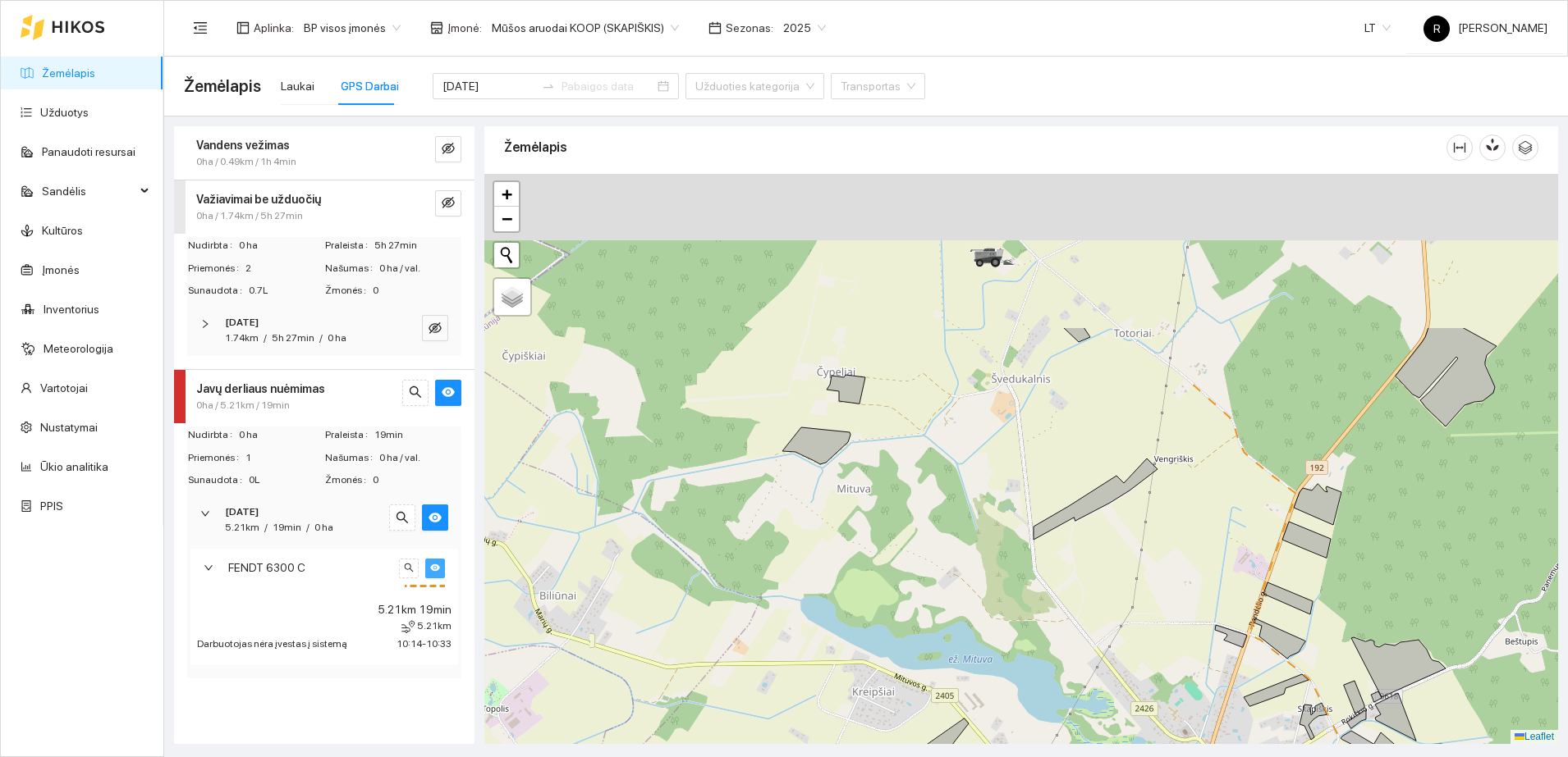
drag, startPoint x: 829, startPoint y: 364, endPoint x: 700, endPoint y: 608, distance: 276.0
click at [700, 608] on div at bounding box center [1021, 459] width 1074 height 570
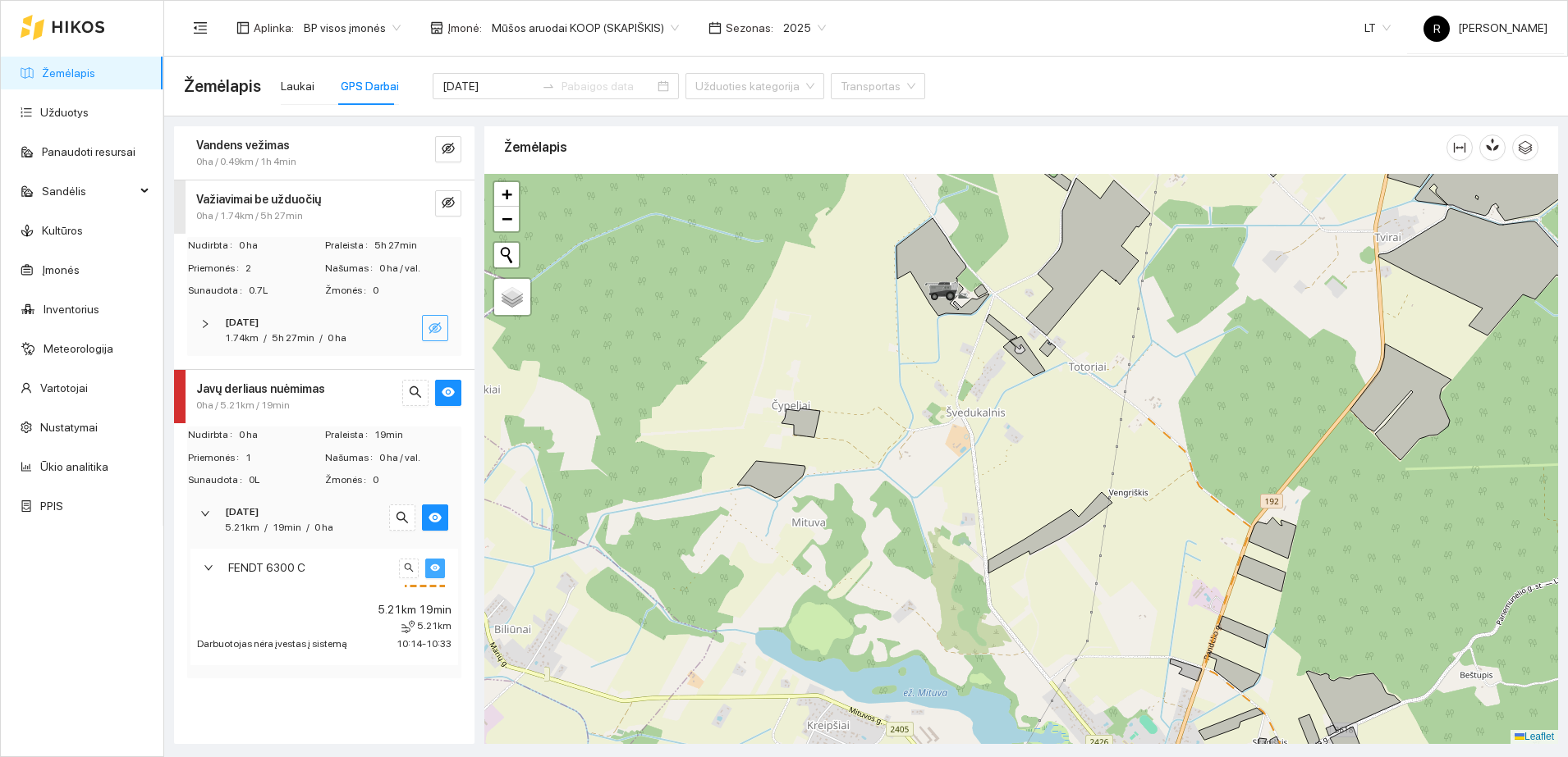
click at [434, 326] on icon "eye-invisible" at bounding box center [435, 328] width 14 height 12
click at [434, 326] on icon "eye" at bounding box center [435, 328] width 14 height 14
click at [483, 89] on input "[DATE]" at bounding box center [489, 85] width 93 height 18
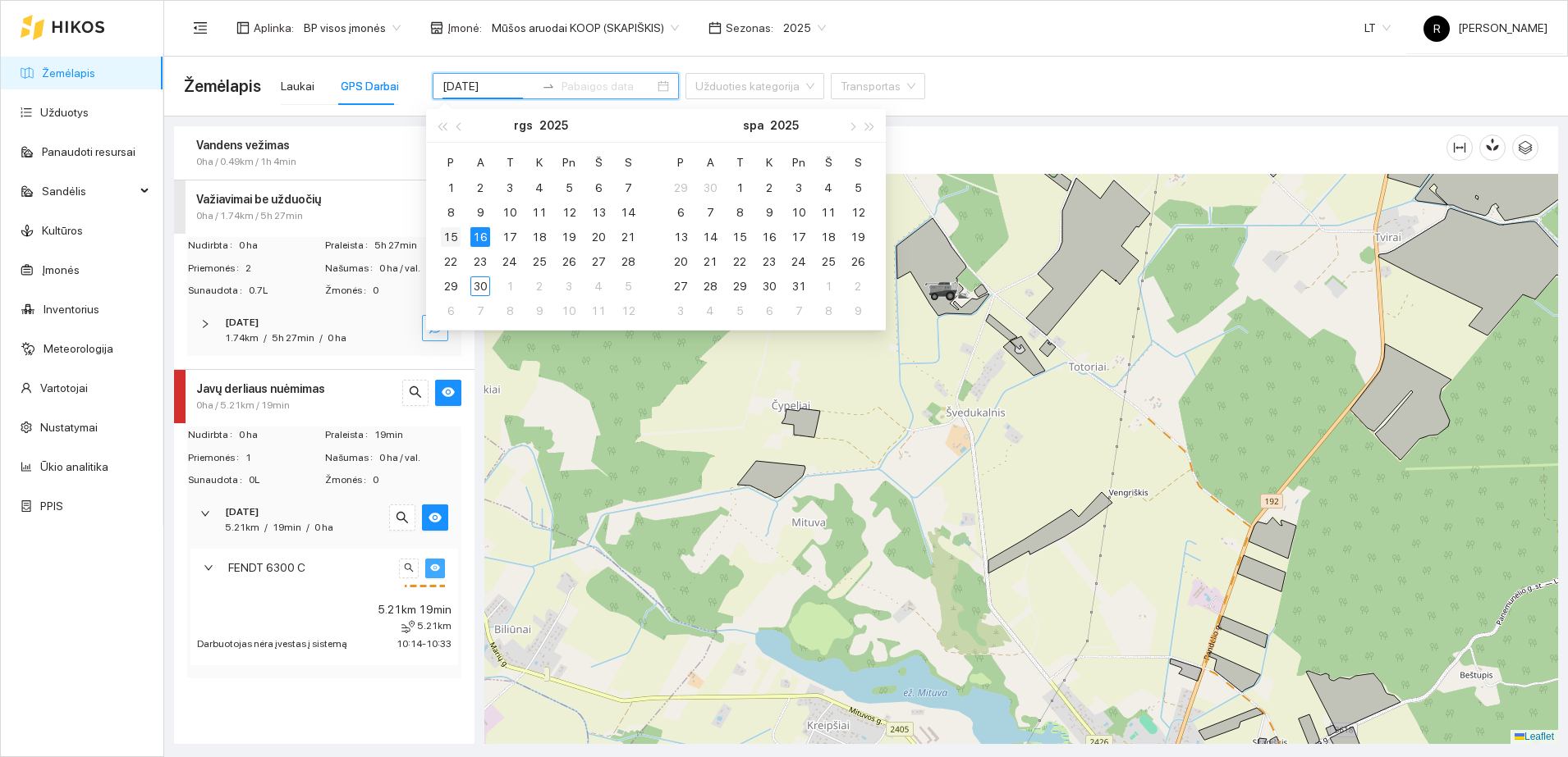
type input "[DATE]"
click at [452, 236] on div "15" at bounding box center [450, 237] width 19 height 19
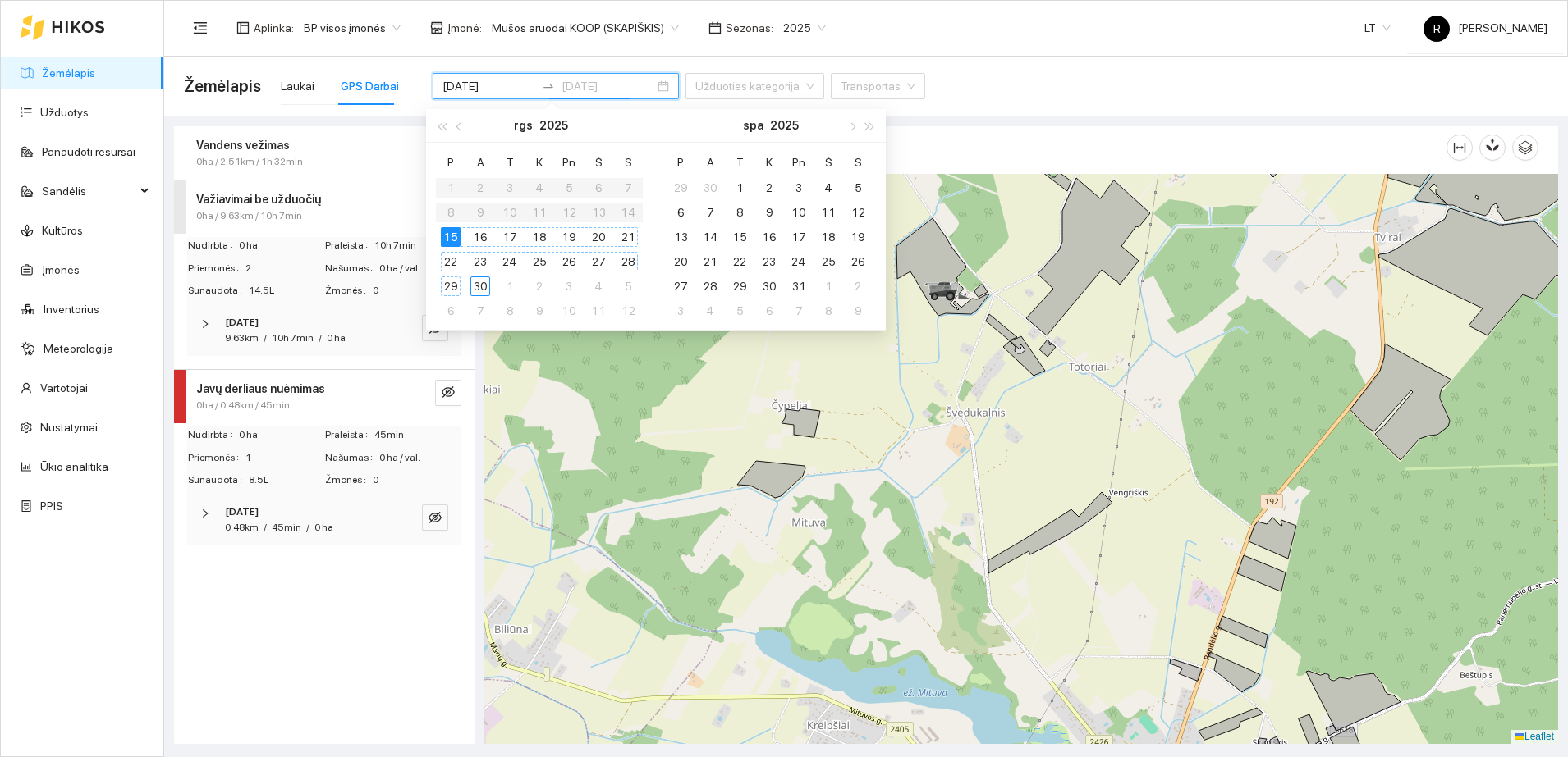
type input "[DATE]"
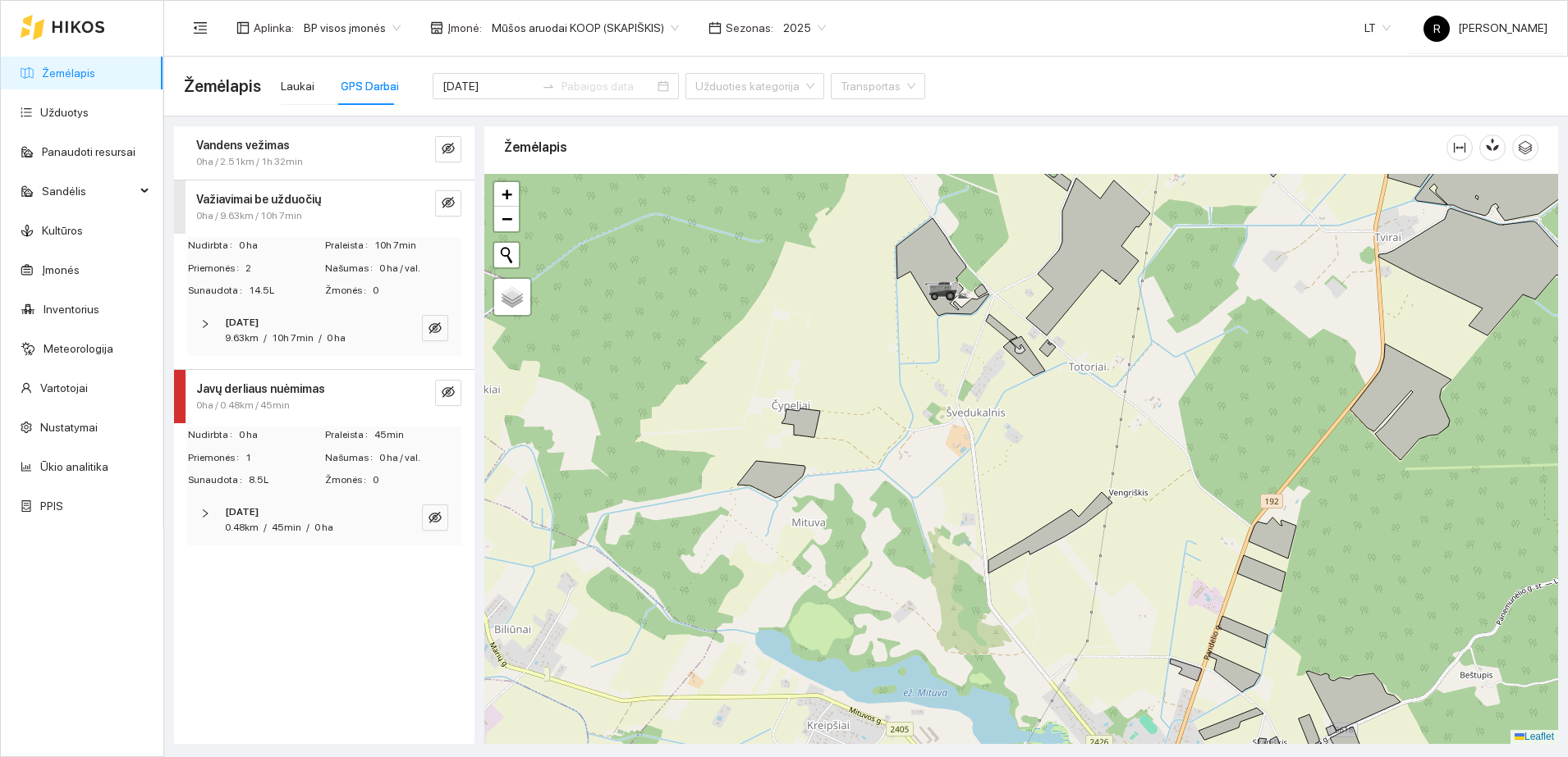
click at [249, 143] on strong "Vandens vežimas" at bounding box center [243, 145] width 94 height 14
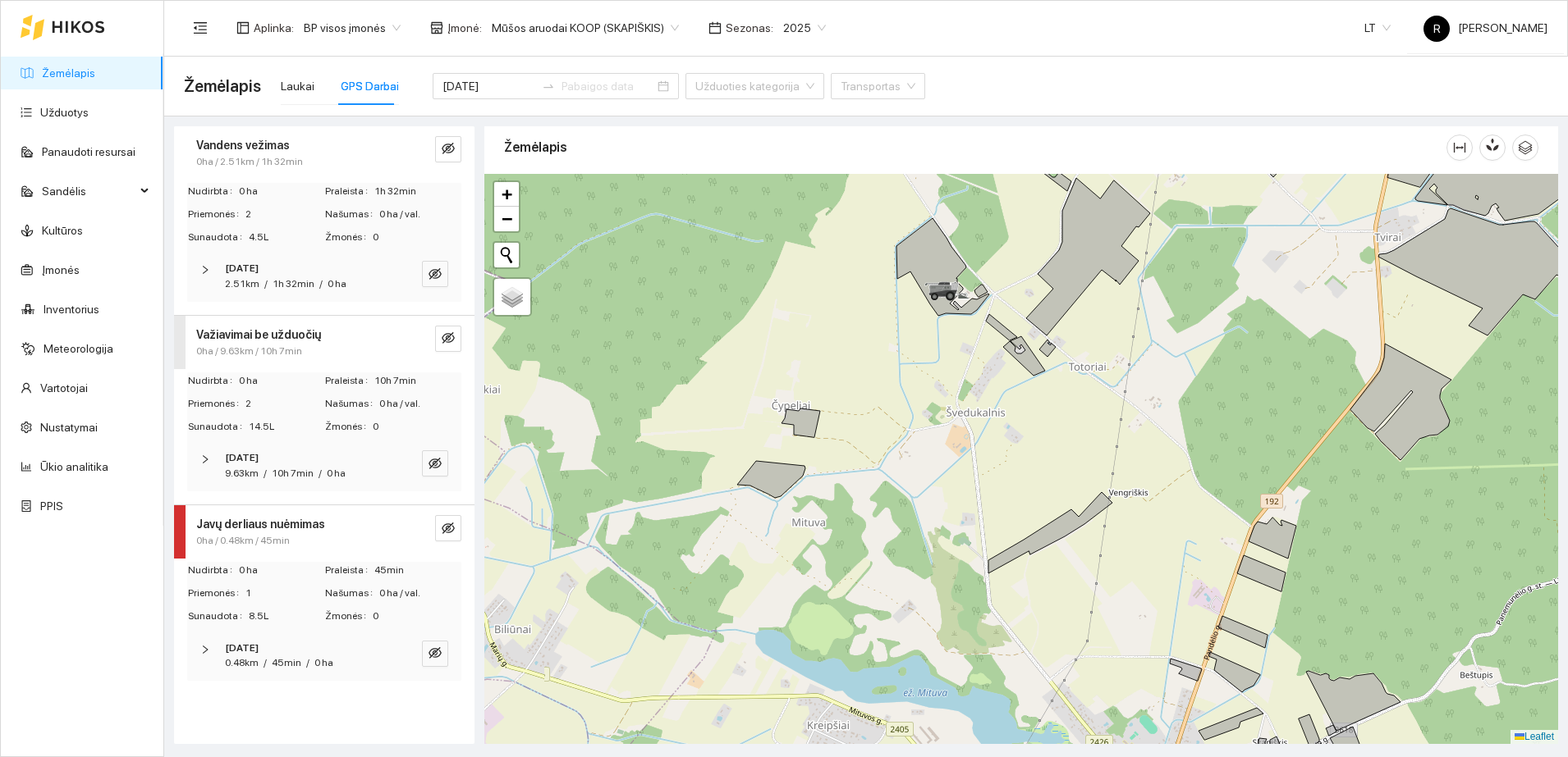
click at [204, 269] on icon "right" at bounding box center [206, 270] width 10 height 10
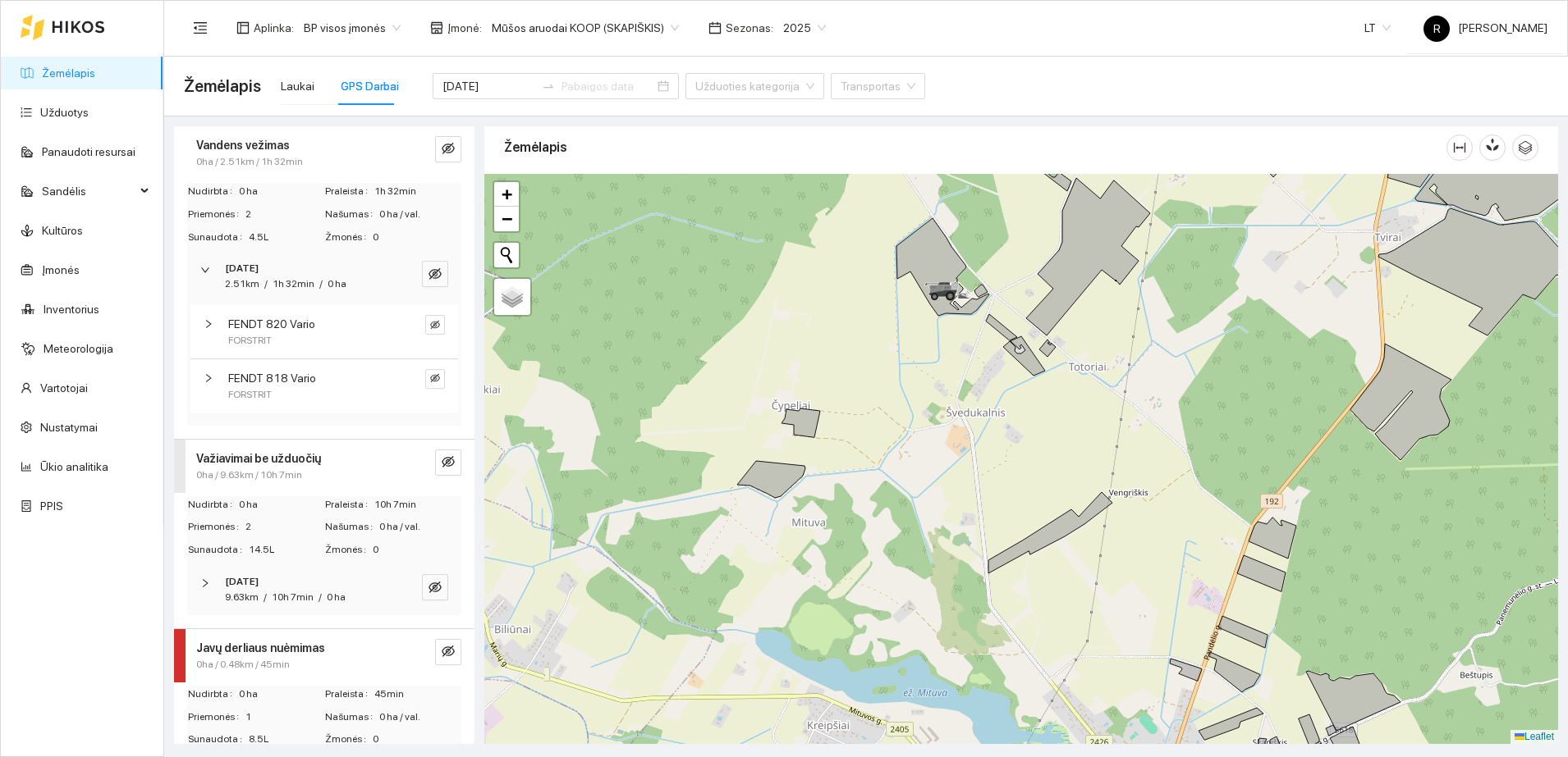
click at [207, 373] on icon "right" at bounding box center [209, 378] width 10 height 10
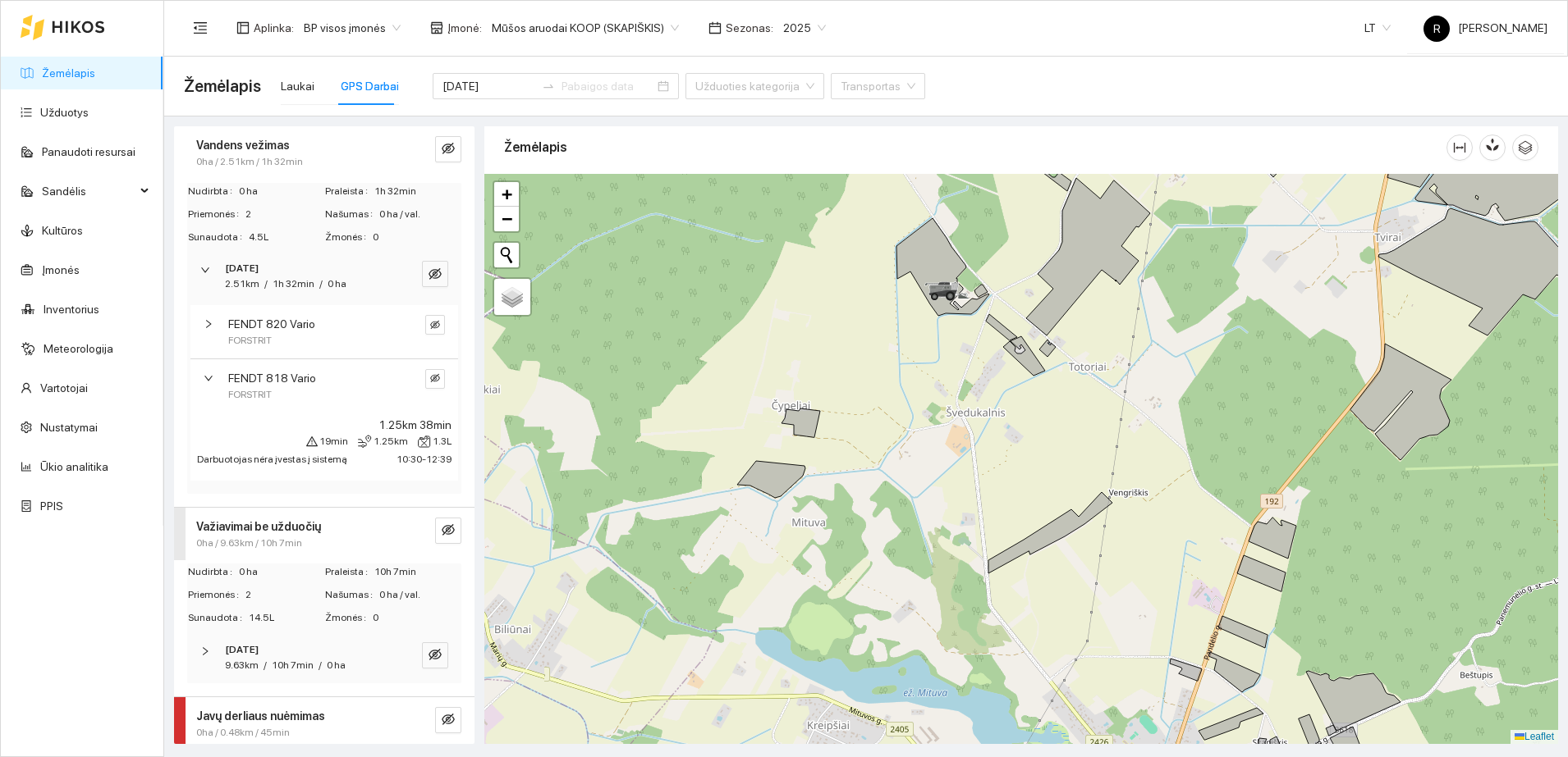
click at [209, 326] on icon "right" at bounding box center [209, 324] width 10 height 10
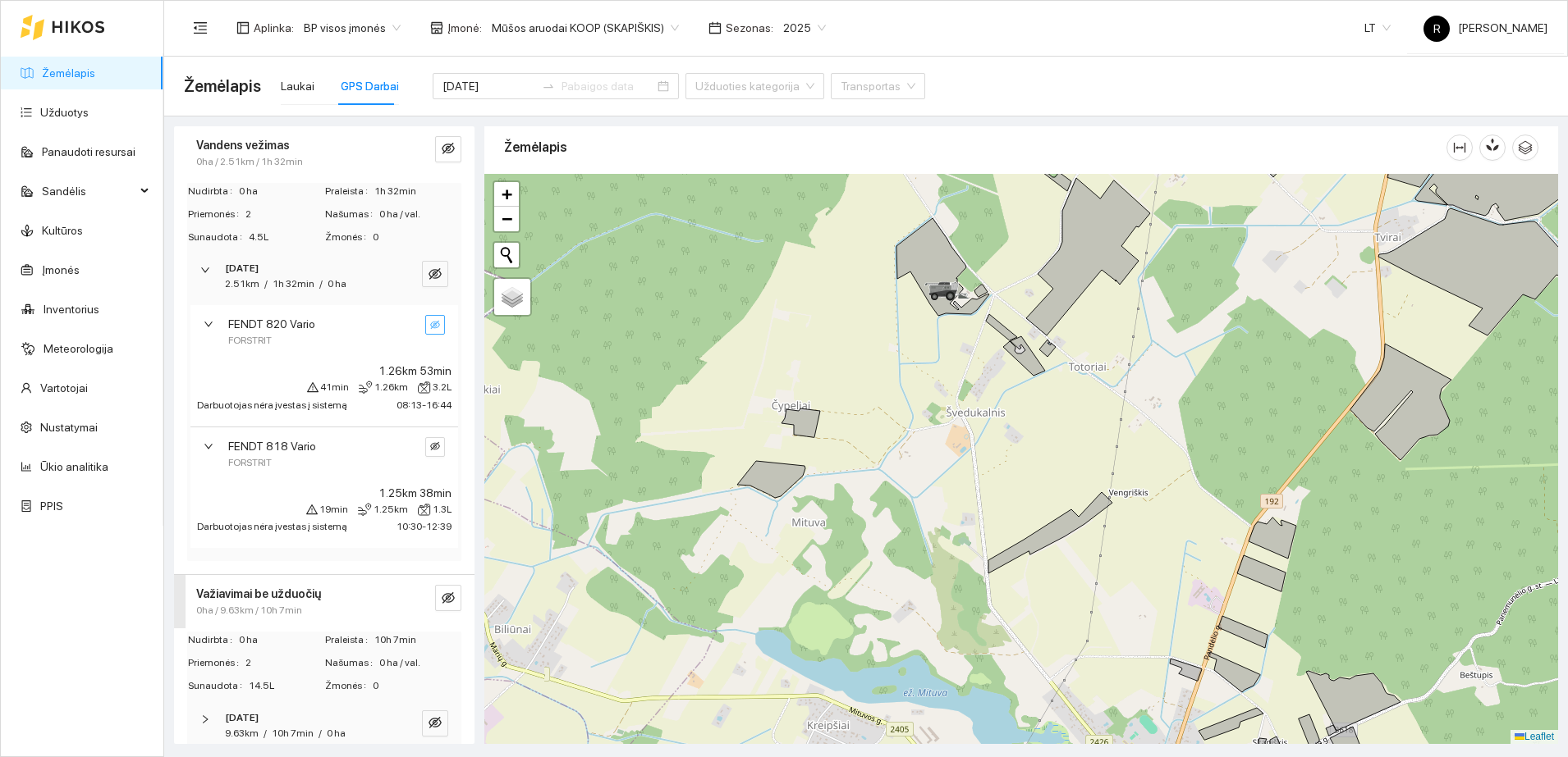
click at [430, 320] on icon "eye-invisible" at bounding box center [435, 325] width 10 height 10
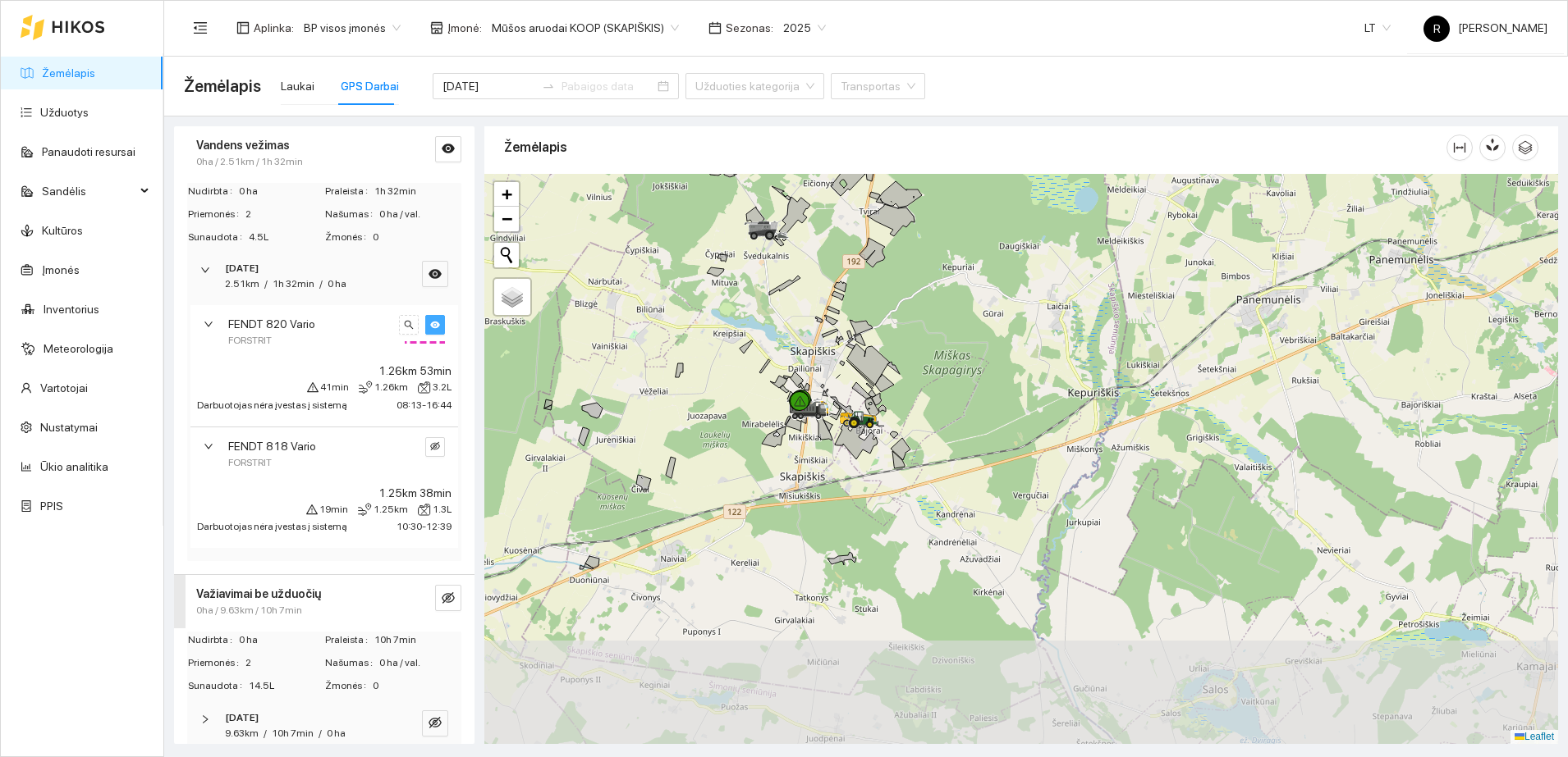
drag, startPoint x: 742, startPoint y: 450, endPoint x: 751, endPoint y: 294, distance: 156.3
click at [751, 294] on div at bounding box center [1021, 459] width 1074 height 570
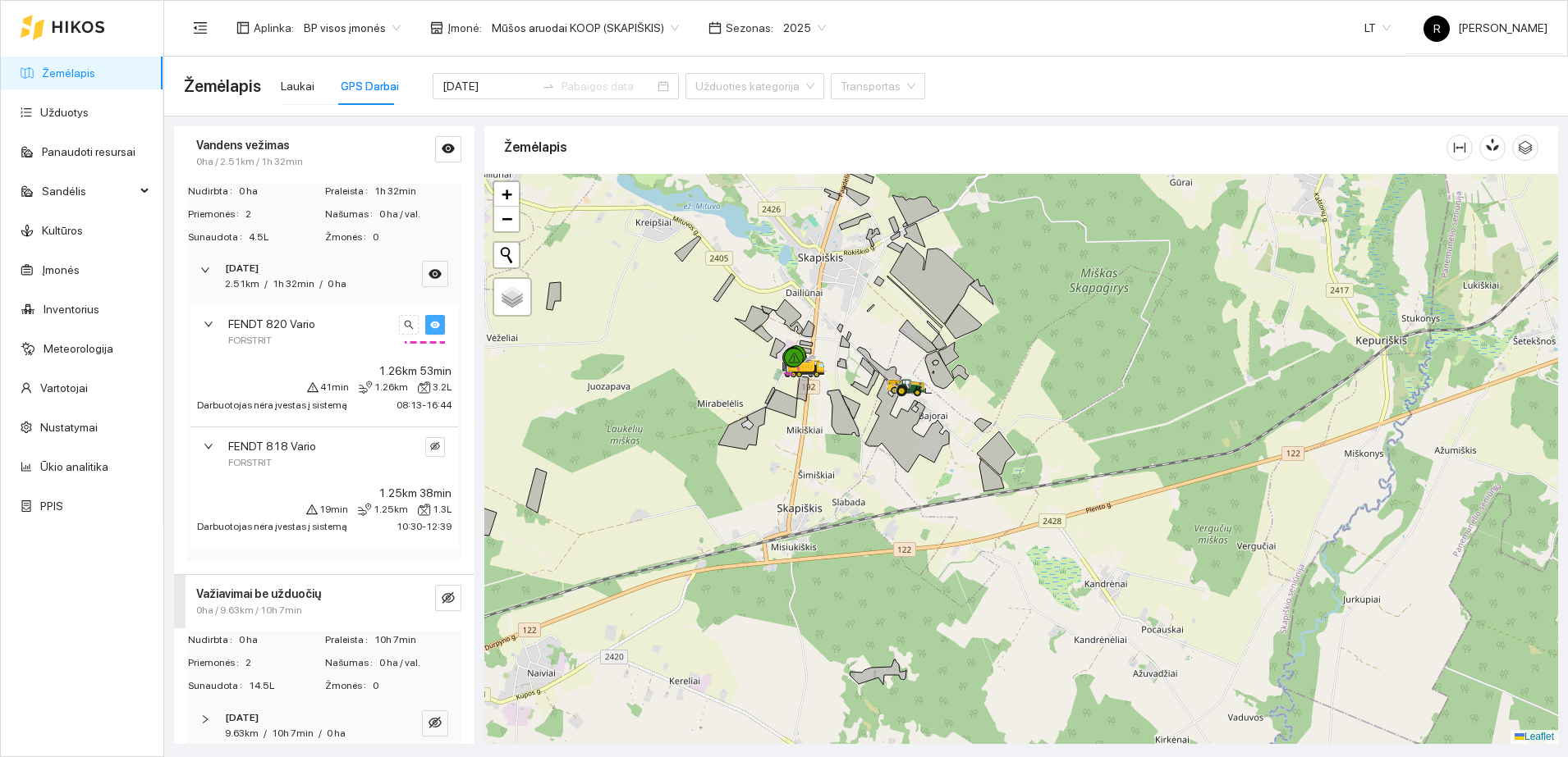
drag, startPoint x: 756, startPoint y: 469, endPoint x: 618, endPoint y: 456, distance: 138.6
click at [618, 456] on div at bounding box center [1021, 459] width 1074 height 570
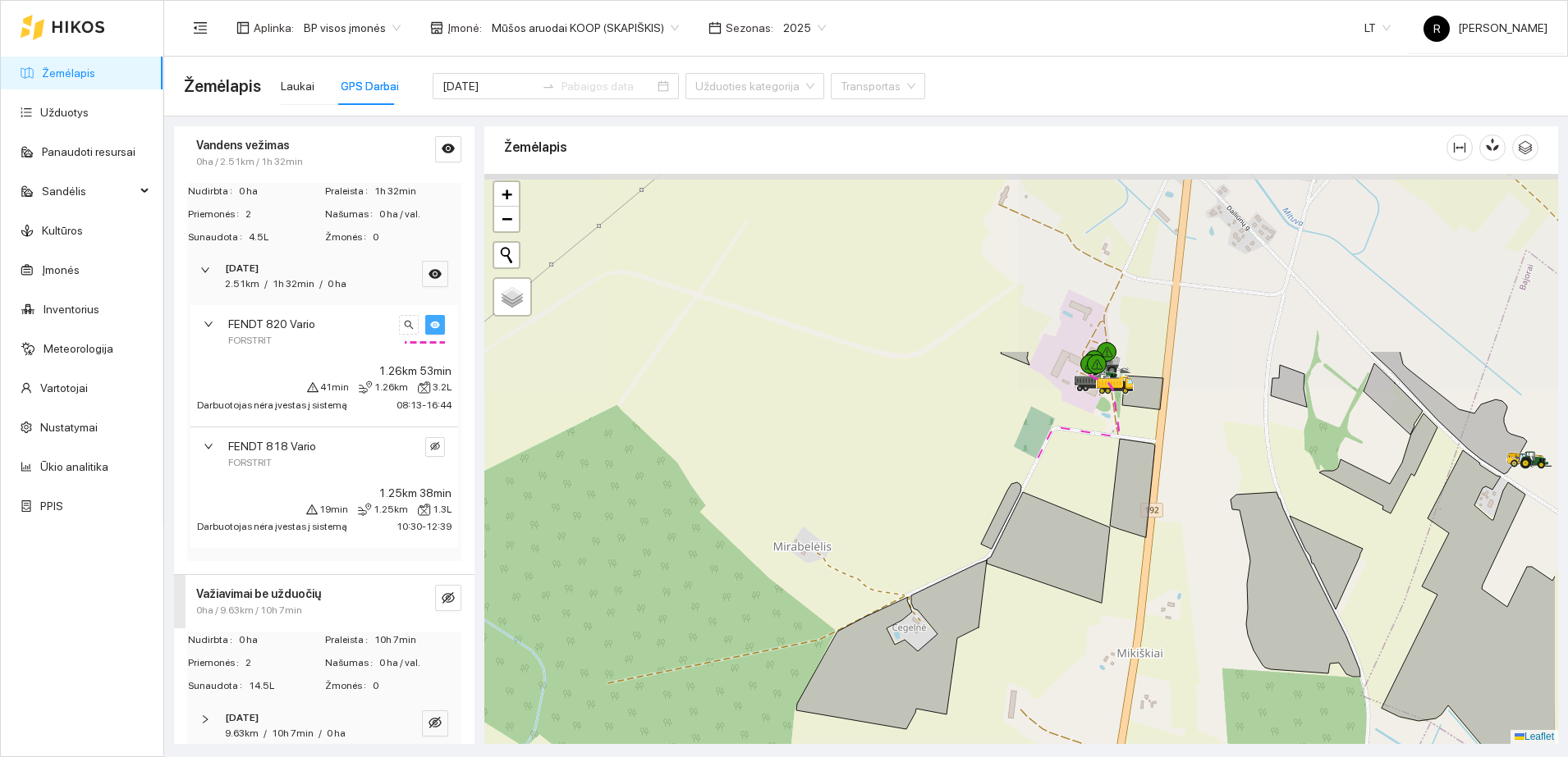
drag, startPoint x: 712, startPoint y: 386, endPoint x: 566, endPoint y: 627, distance: 281.8
click at [566, 627] on div at bounding box center [1021, 459] width 1074 height 570
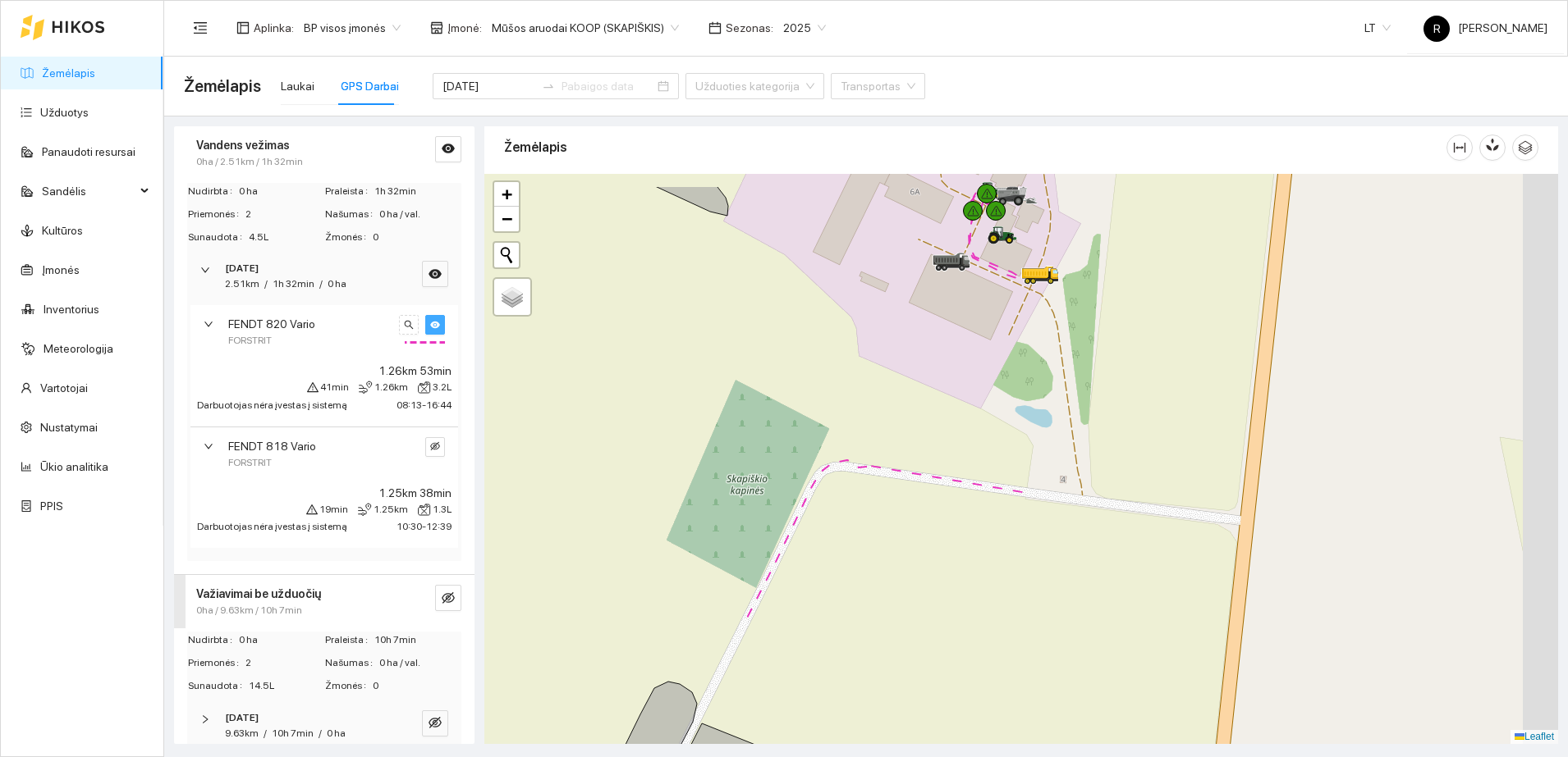
drag, startPoint x: 868, startPoint y: 442, endPoint x: 227, endPoint y: 511, distance: 644.7
click at [227, 511] on div "Vandens vežimas 0ha / 2.51km / 1h 32min Nudirbta 0 ha Praleista 1h 32min Priemo…" at bounding box center [861, 431] width 1404 height 628
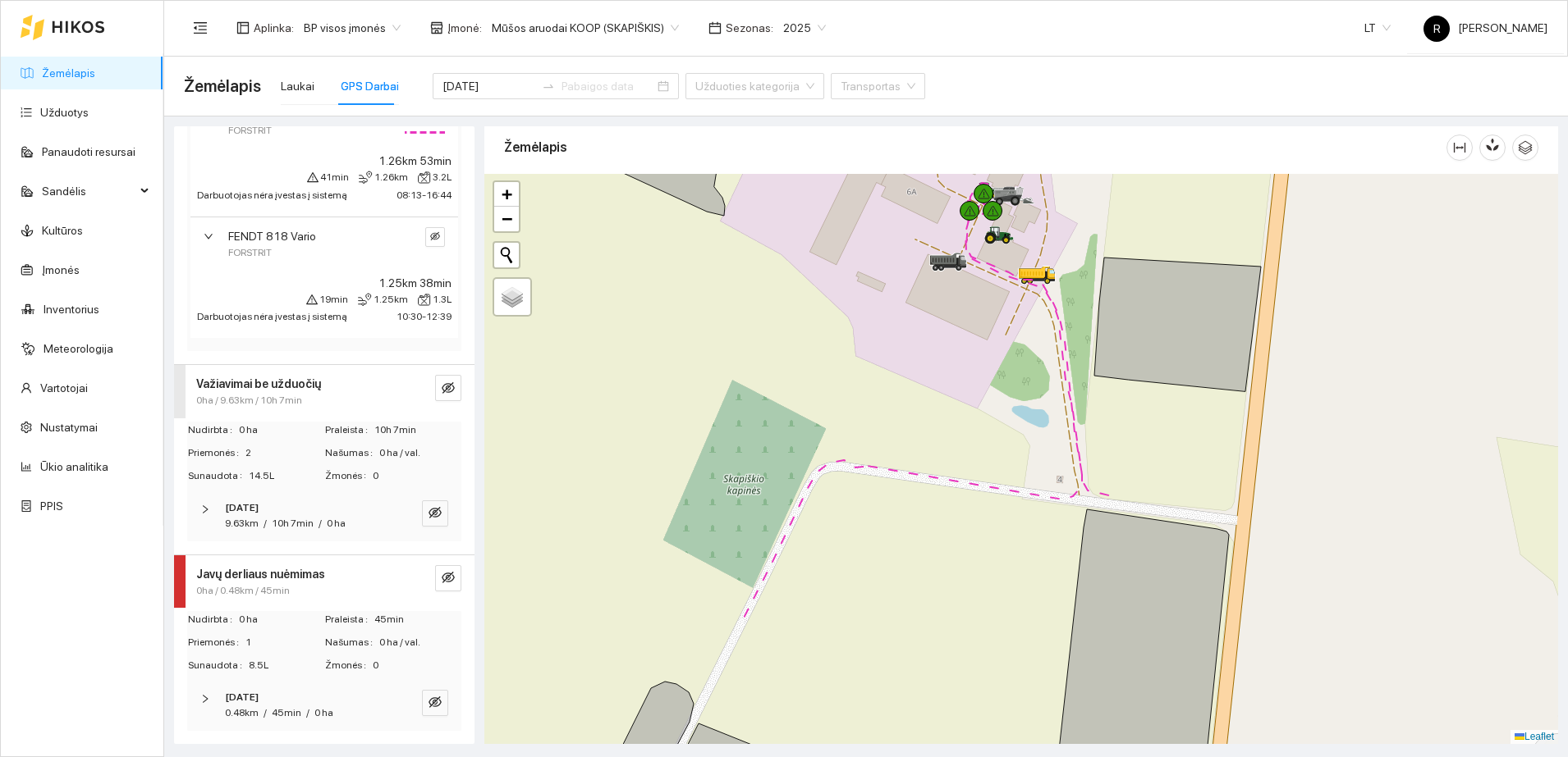
scroll to position [74, 0]
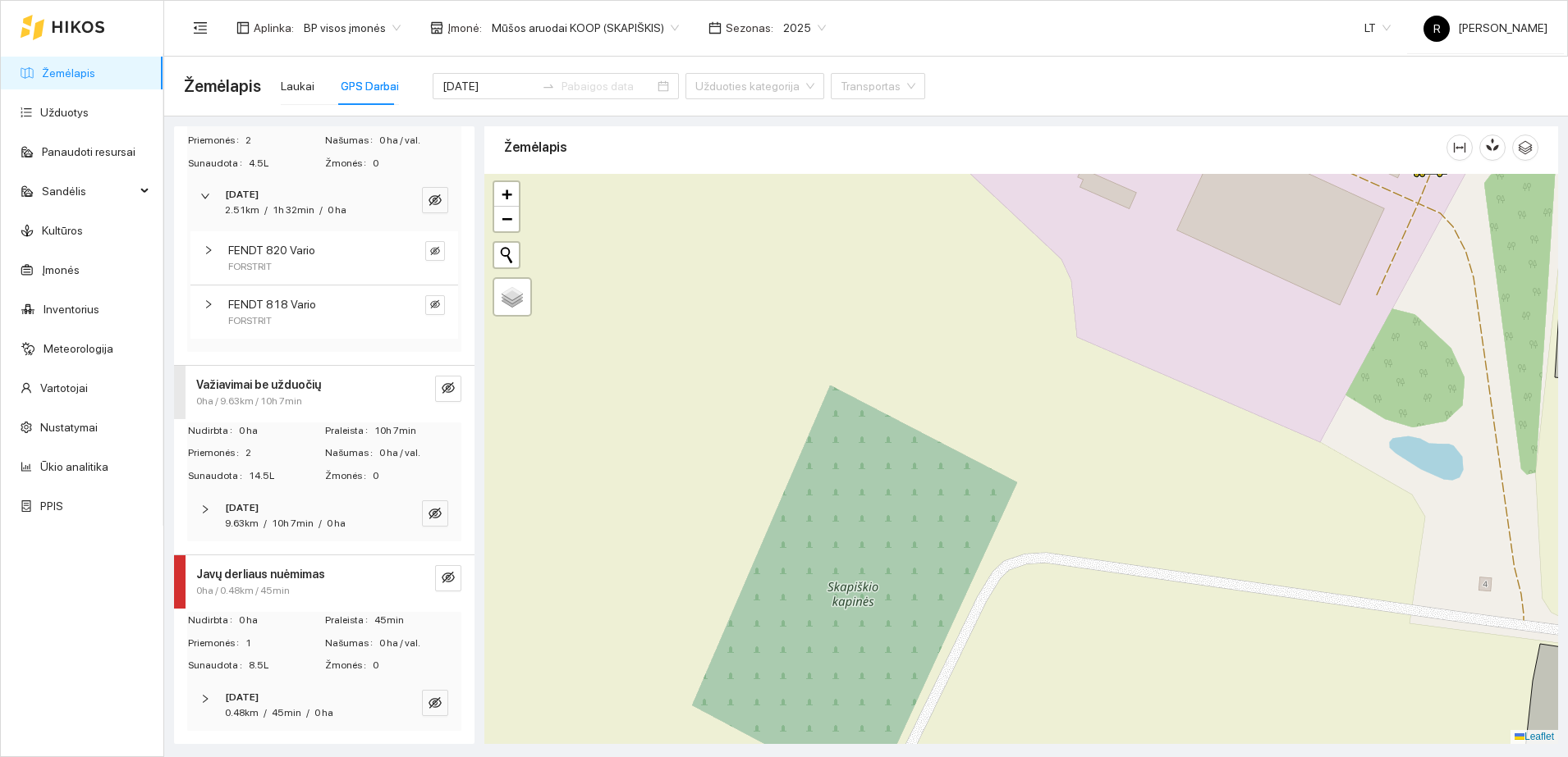
click at [470, 70] on div "[DATE]" at bounding box center [555, 76] width 246 height 46
click at [470, 87] on input "[DATE]" at bounding box center [489, 85] width 93 height 18
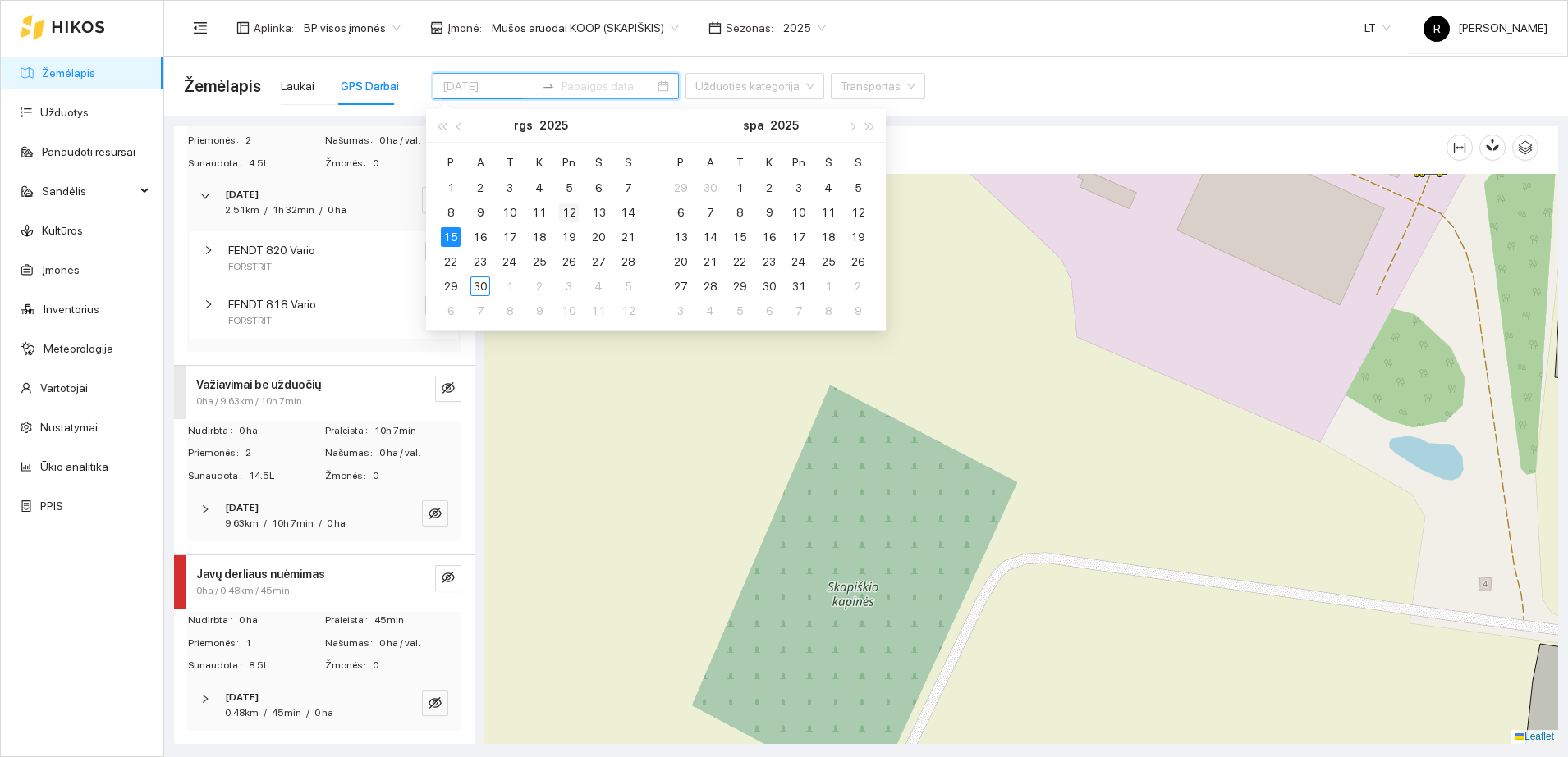
type input "[DATE]"
click at [574, 208] on div "12" at bounding box center [569, 212] width 19 height 19
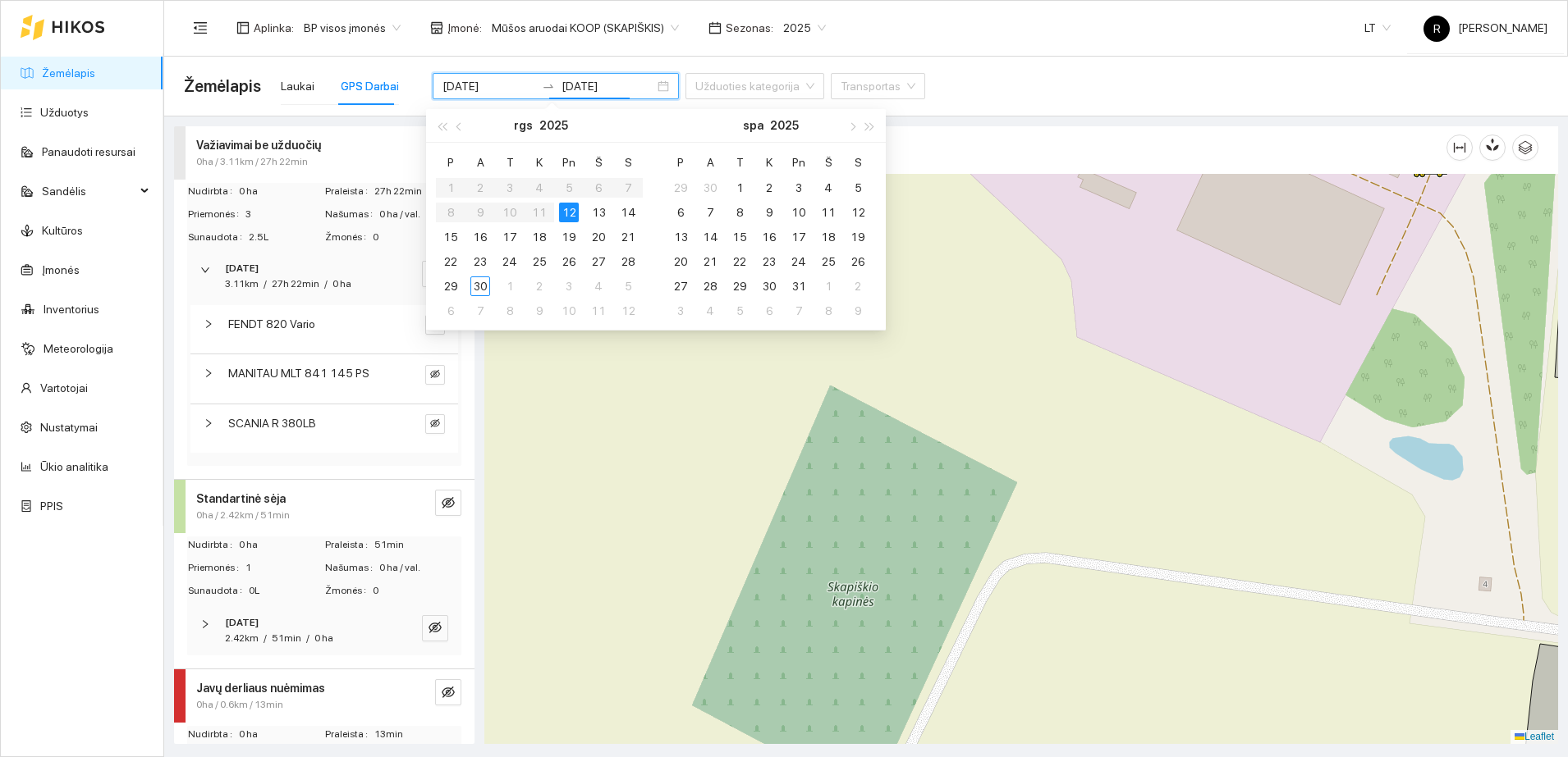
type input "[DATE]"
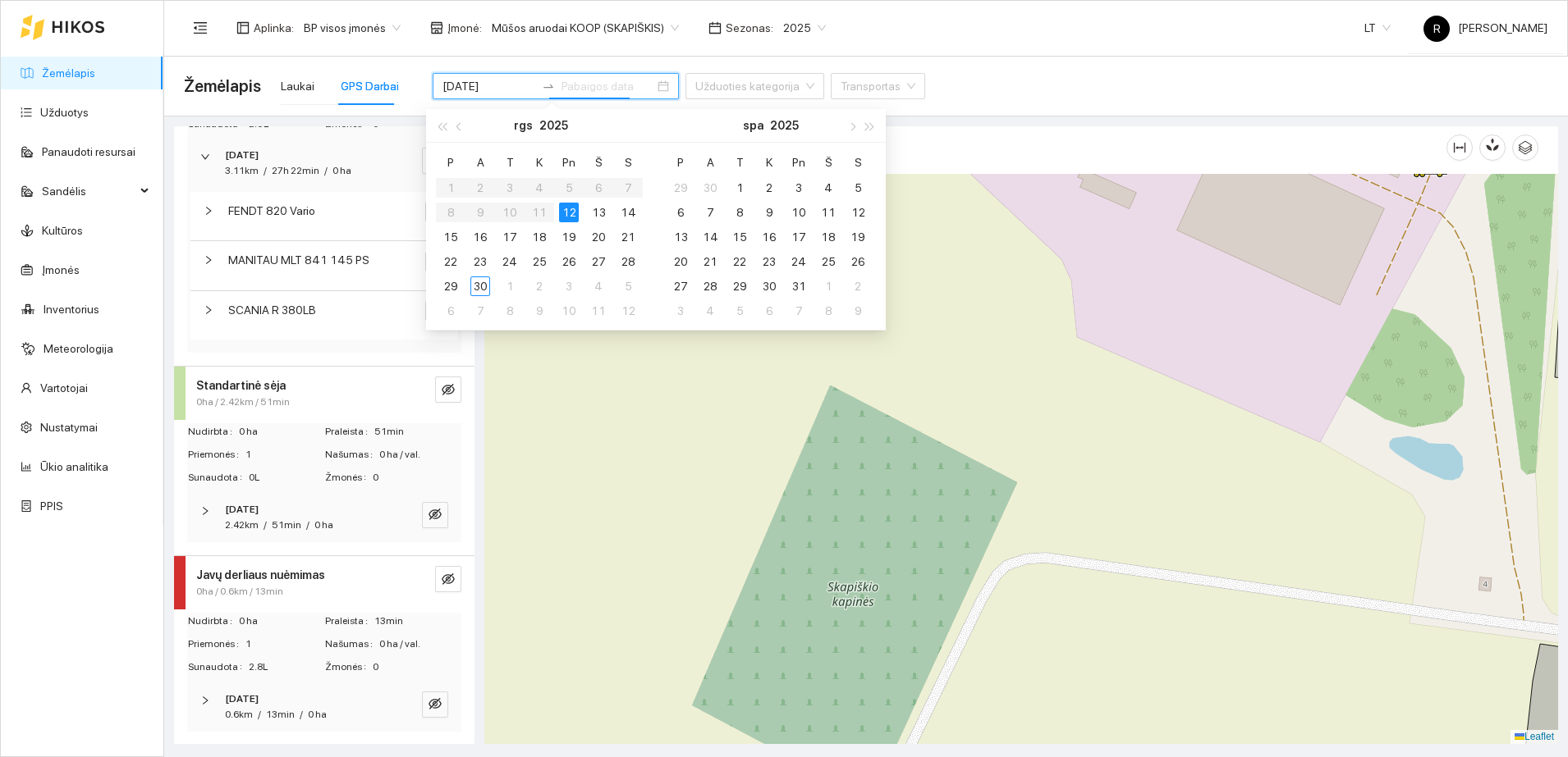
scroll to position [114, 0]
click at [256, 568] on strong "Javų derliaus nuėmimas" at bounding box center [261, 574] width 129 height 14
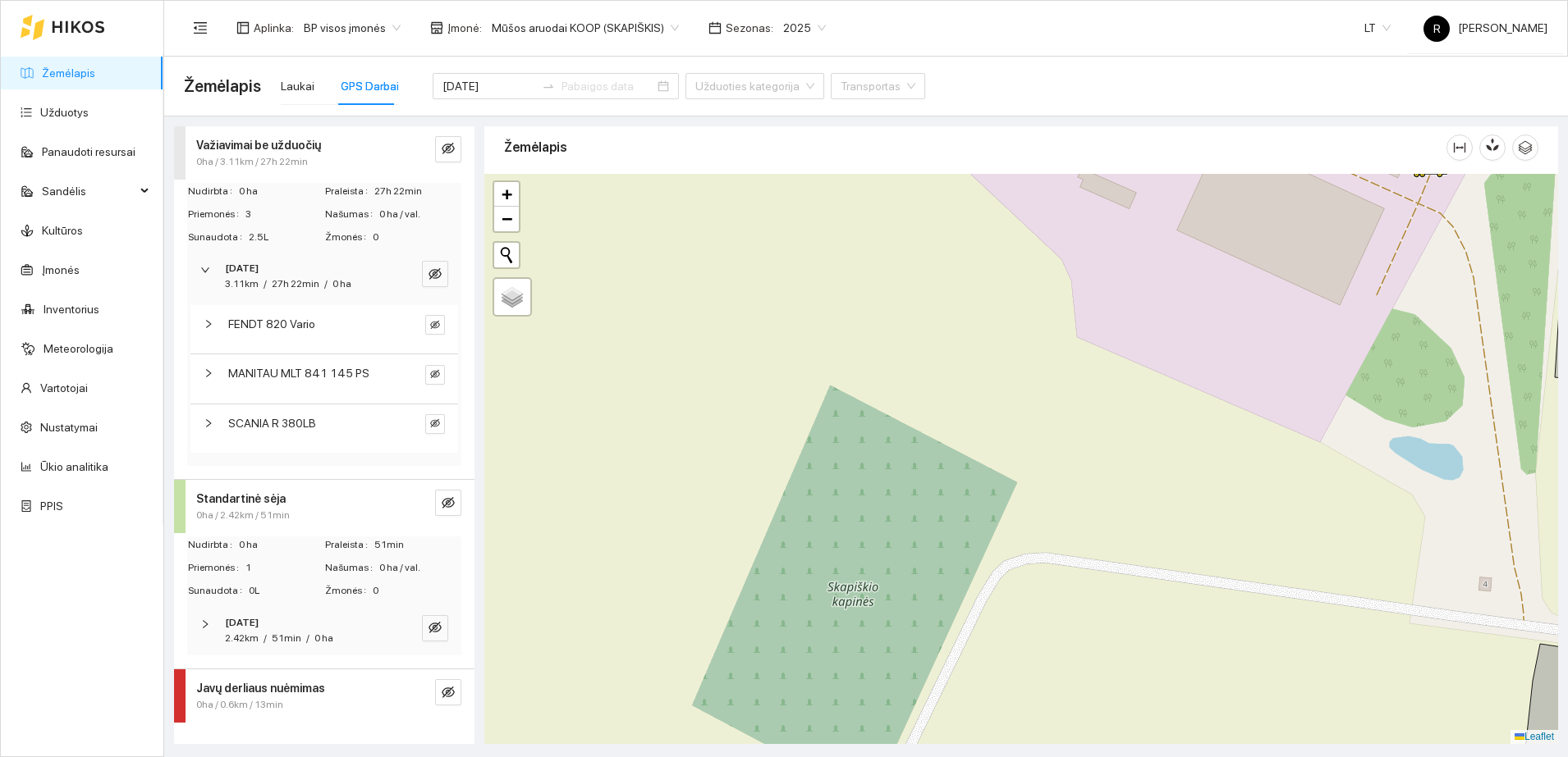
scroll to position [0, 0]
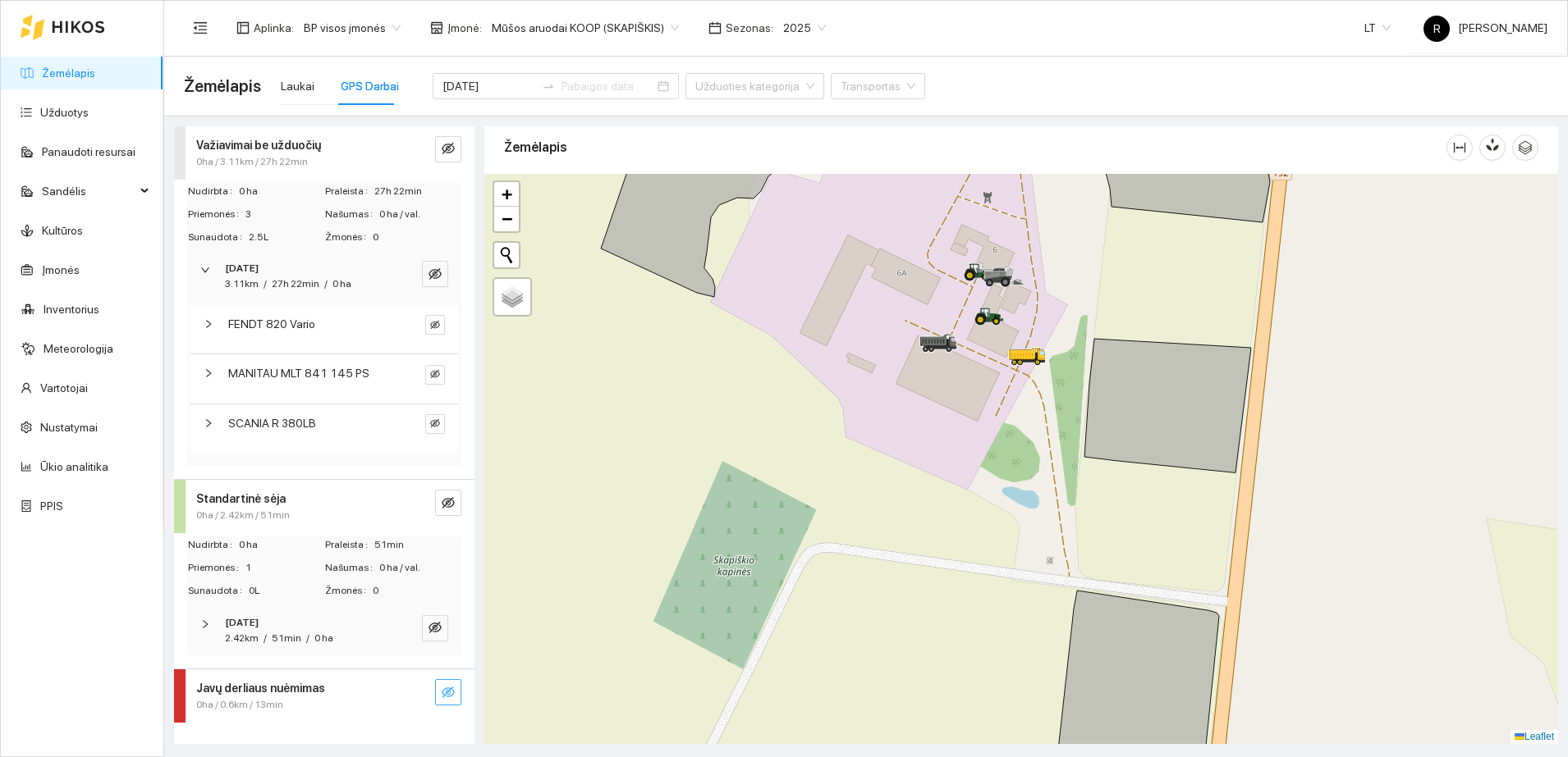
click at [454, 685] on button "button" at bounding box center [448, 692] width 26 height 26
click at [298, 696] on div "Javų derliaus nuėmimas 0ha / 0.6km / 13min" at bounding box center [293, 696] width 218 height 34
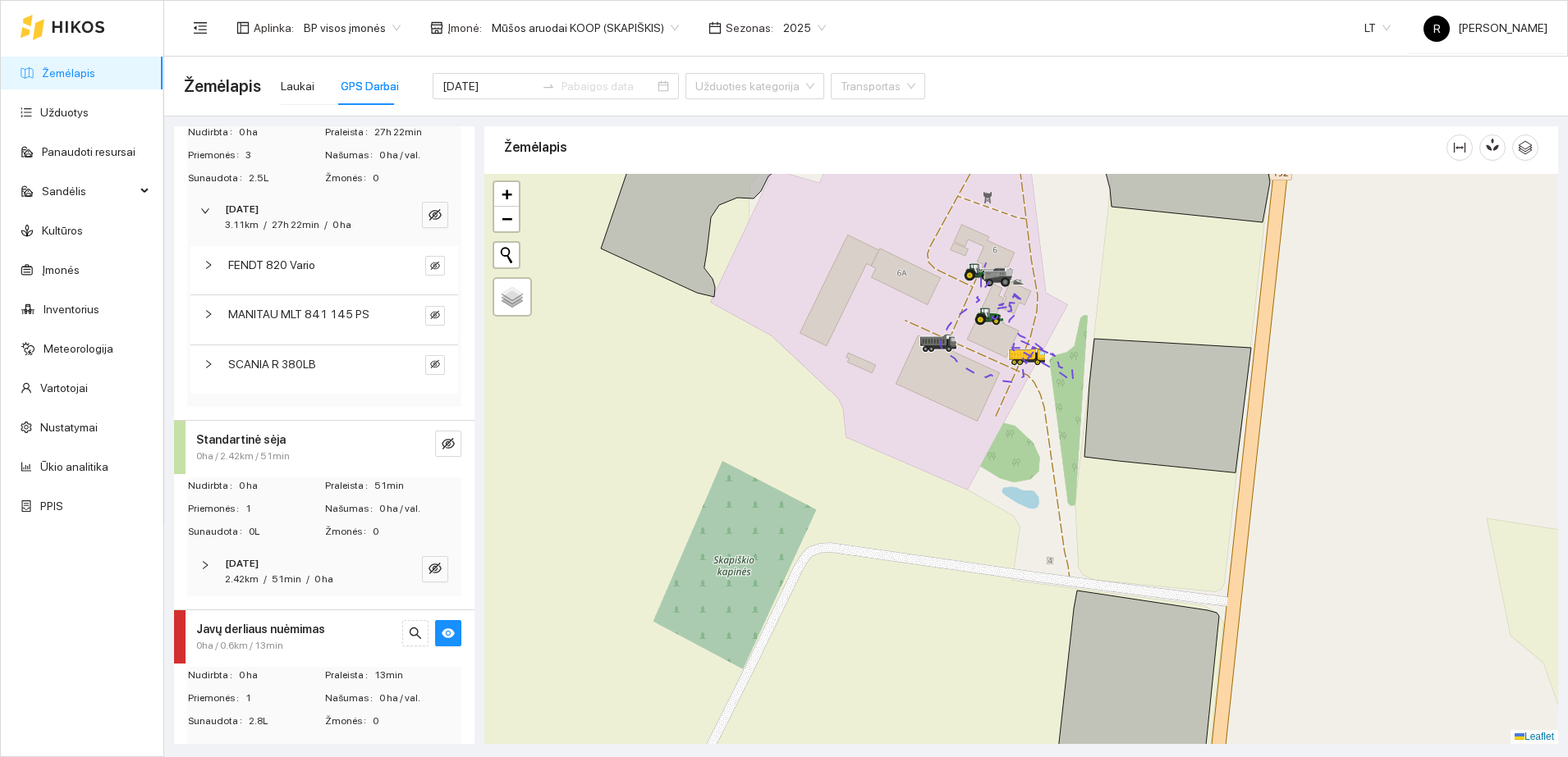
scroll to position [114, 0]
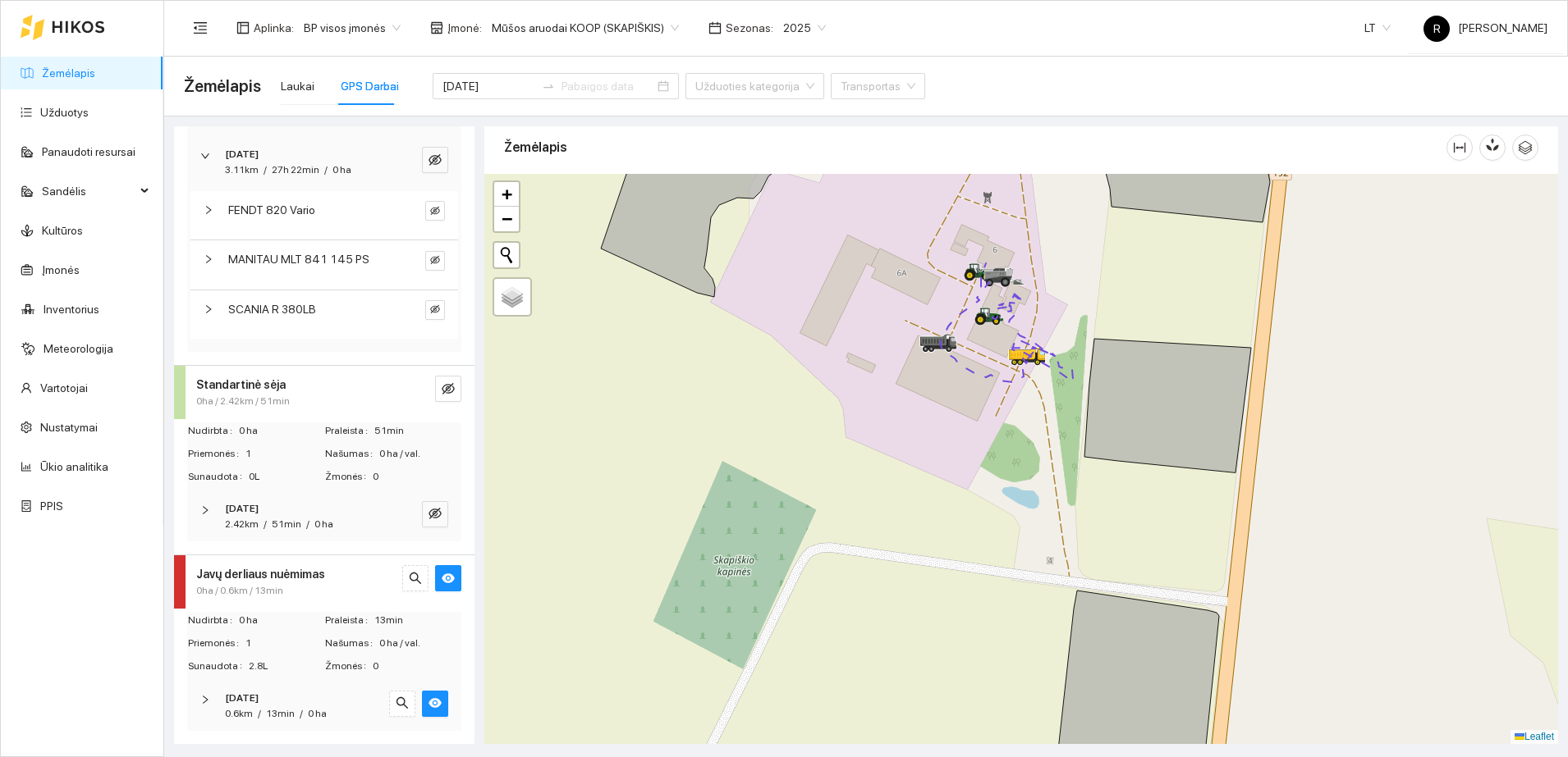
click at [201, 699] on icon "right" at bounding box center [206, 700] width 10 height 10
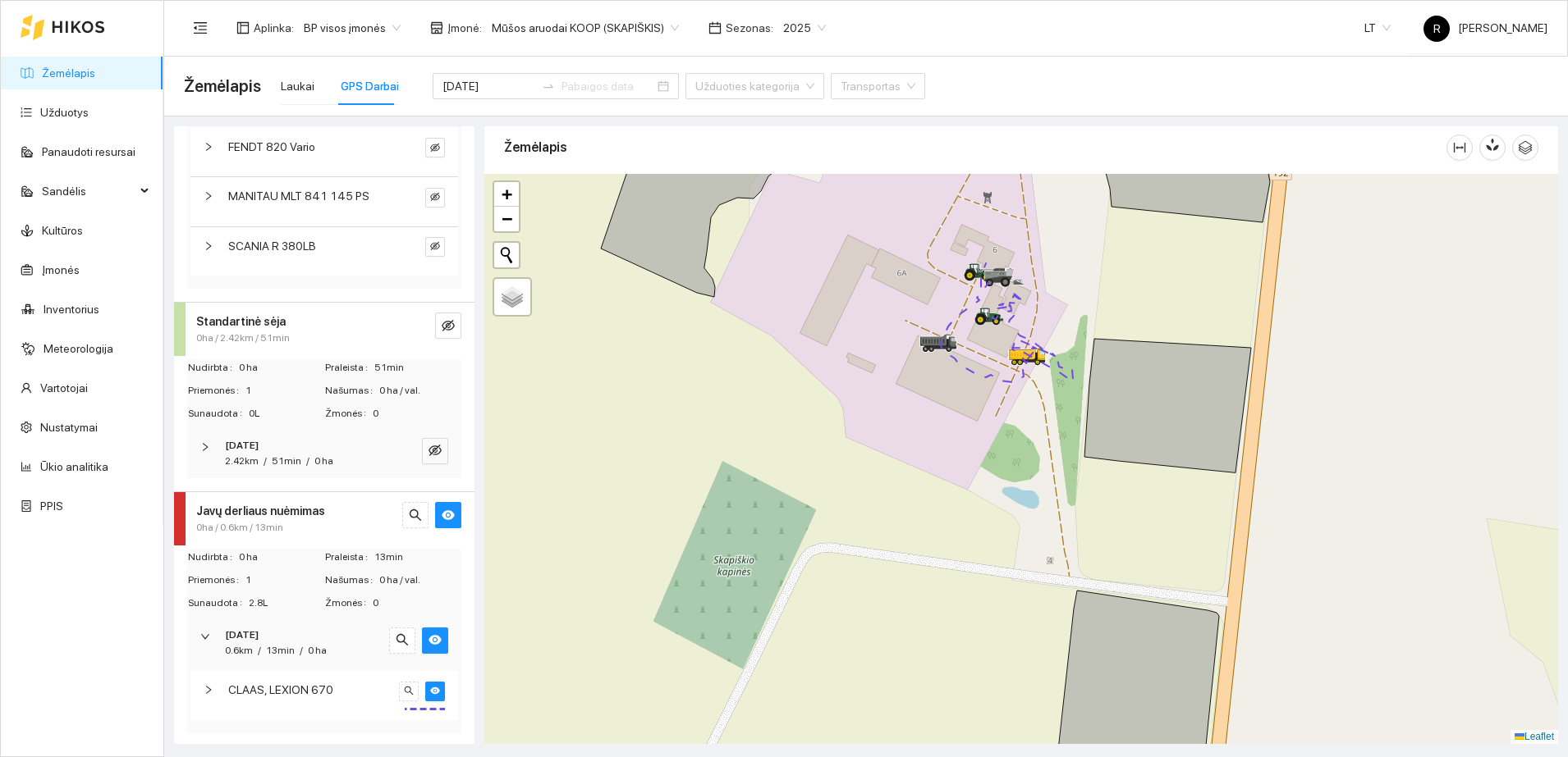
scroll to position [179, 0]
click at [210, 686] on icon "right" at bounding box center [209, 688] width 10 height 10
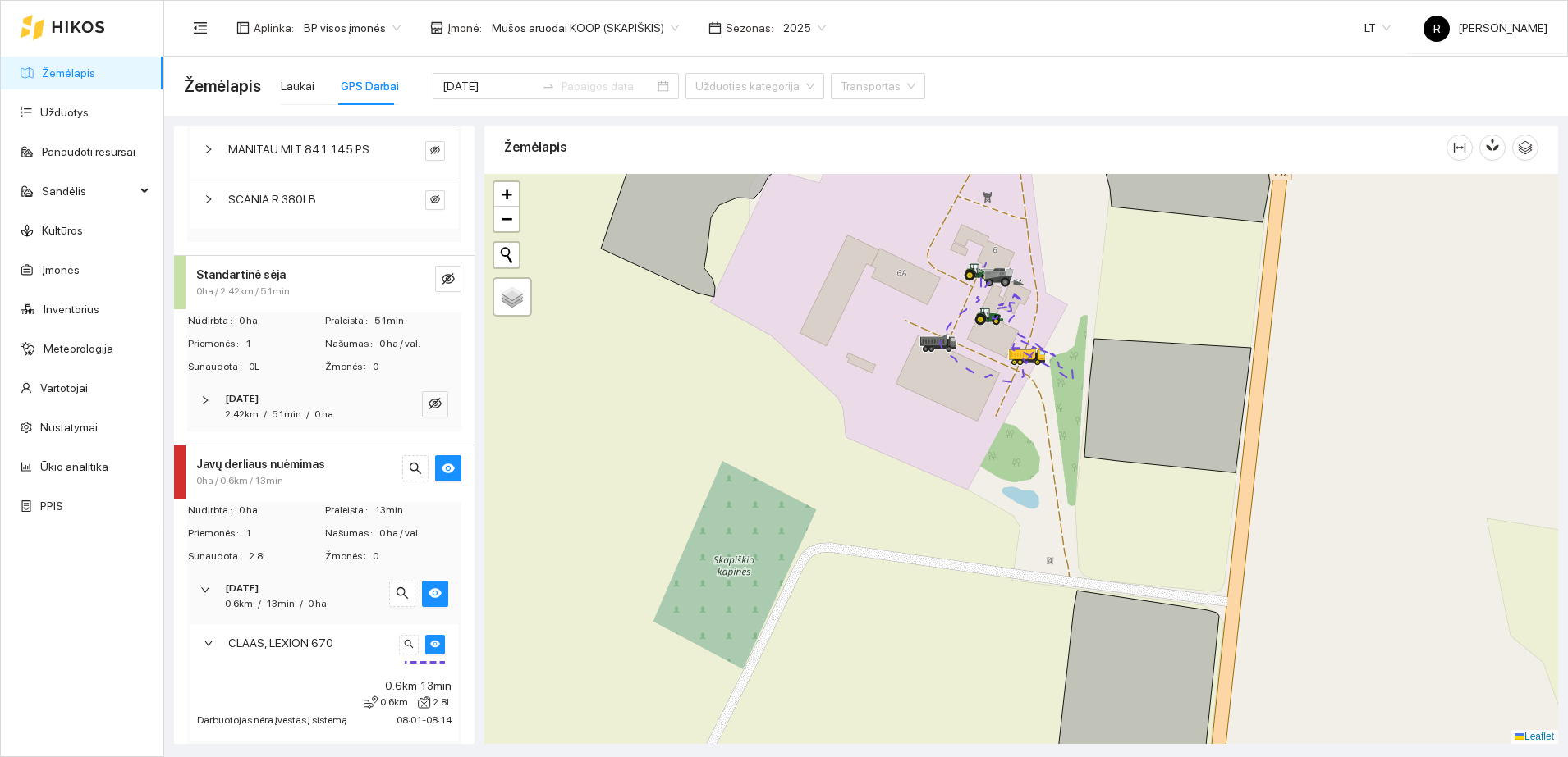
scroll to position [248, 0]
